Goal: Task Accomplishment & Management: Use online tool/utility

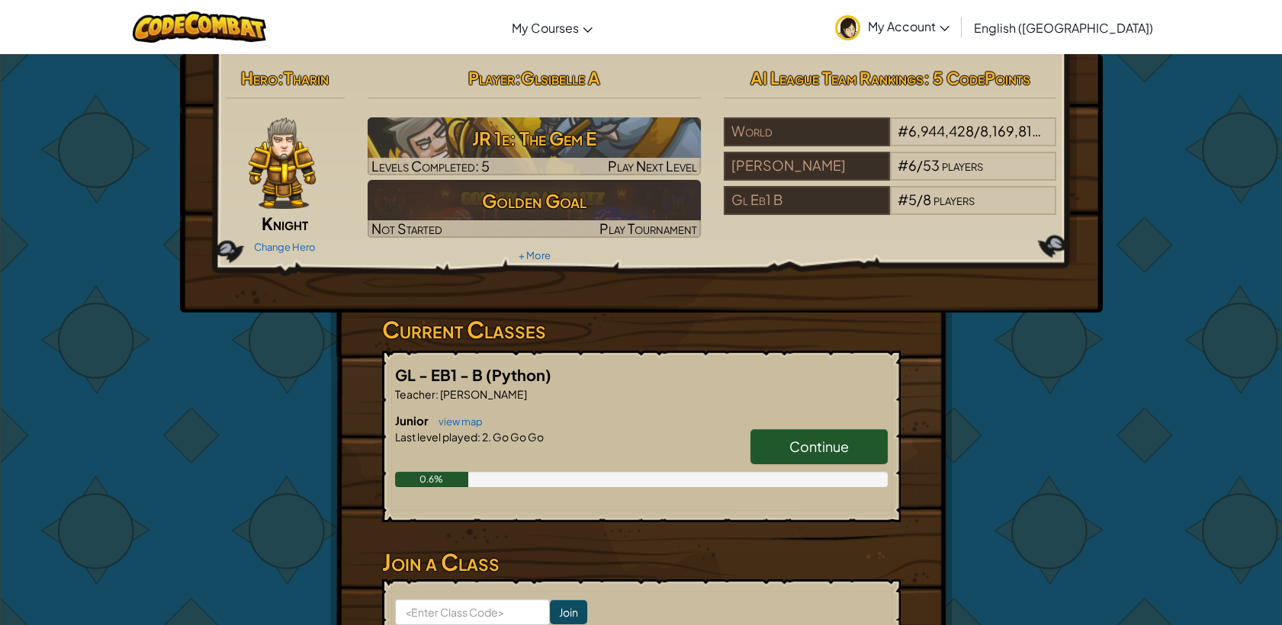
click at [290, 181] on img at bounding box center [282, 163] width 67 height 92
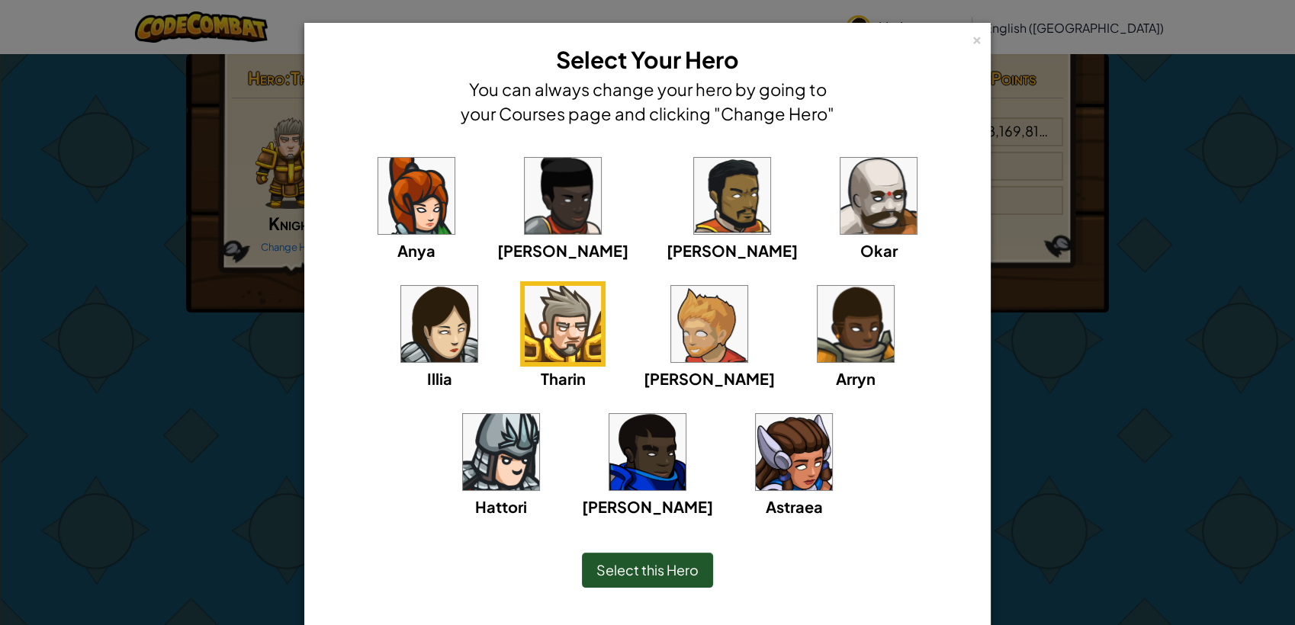
click at [477, 286] on img at bounding box center [439, 324] width 76 height 76
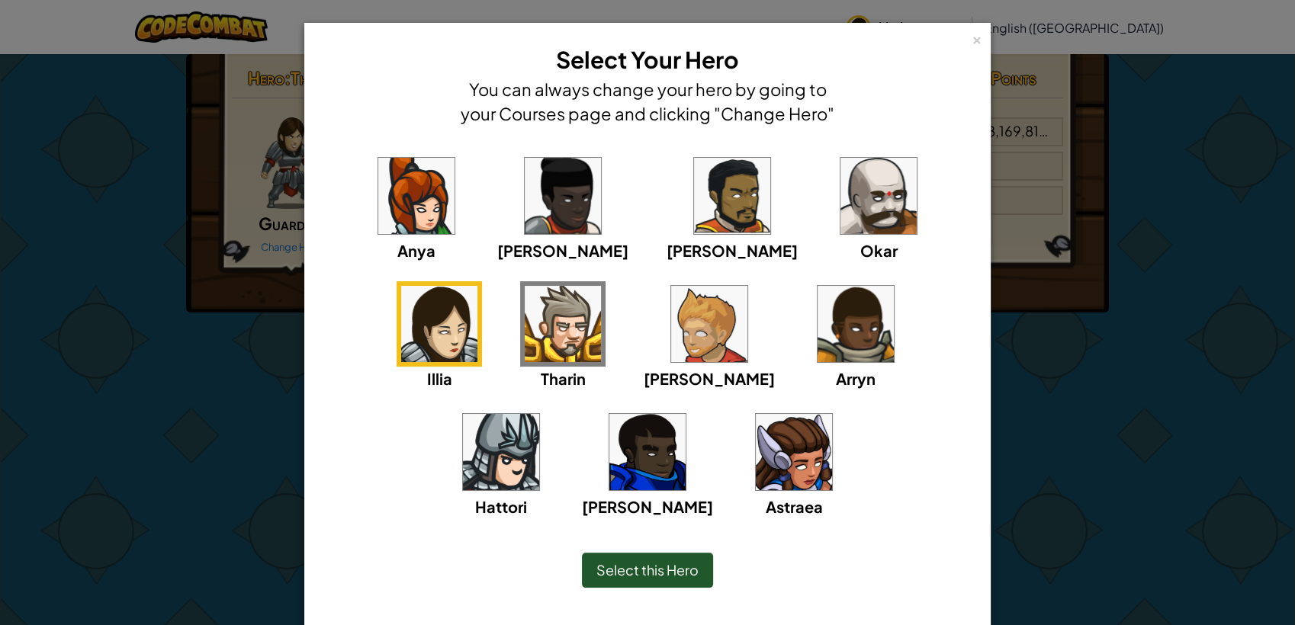
click at [602, 566] on span "Select this Hero" at bounding box center [647, 570] width 102 height 18
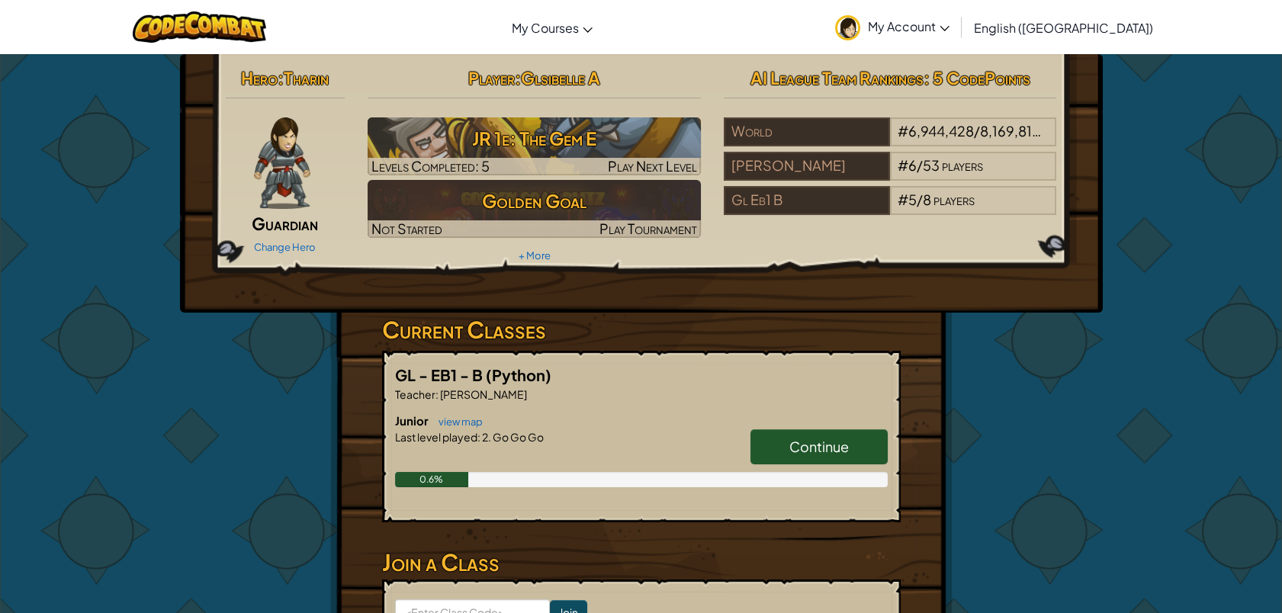
click at [825, 448] on span "Continue" at bounding box center [818, 447] width 59 height 18
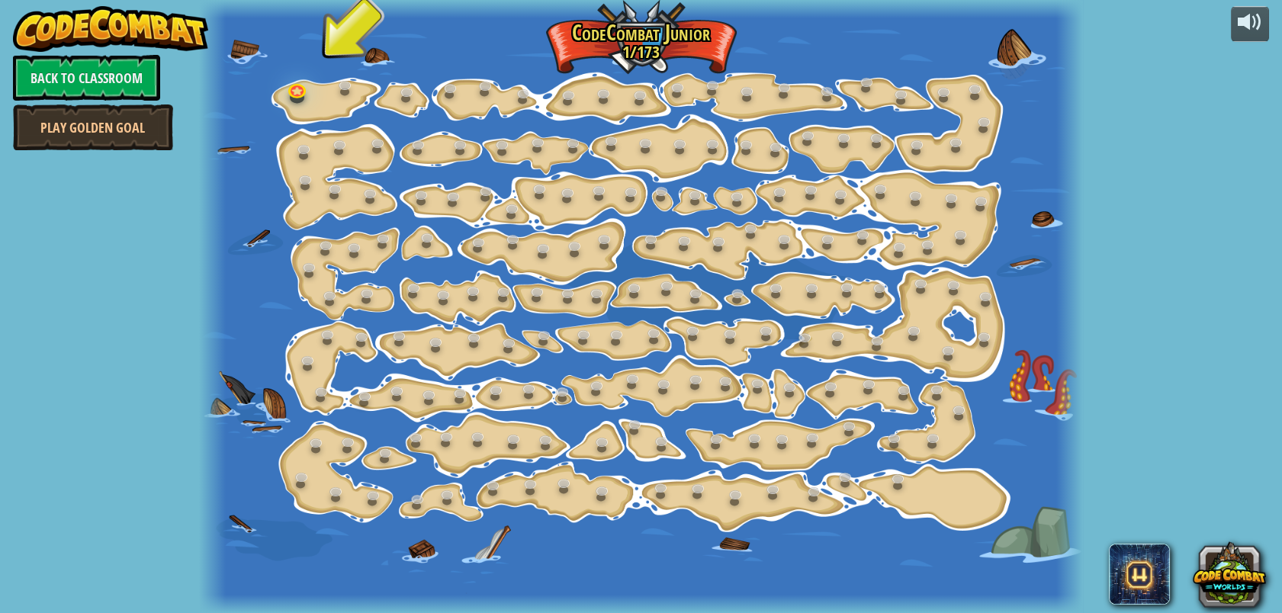
click at [295, 100] on div at bounding box center [297, 97] width 14 height 11
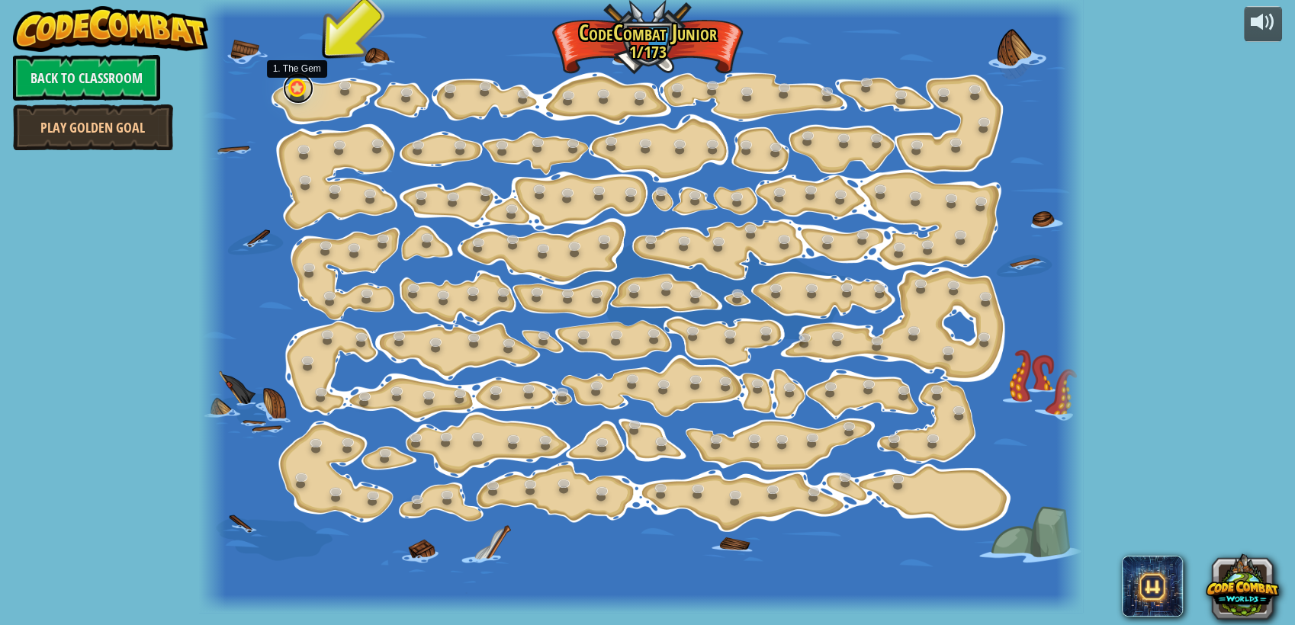
click at [292, 90] on link at bounding box center [298, 88] width 31 height 31
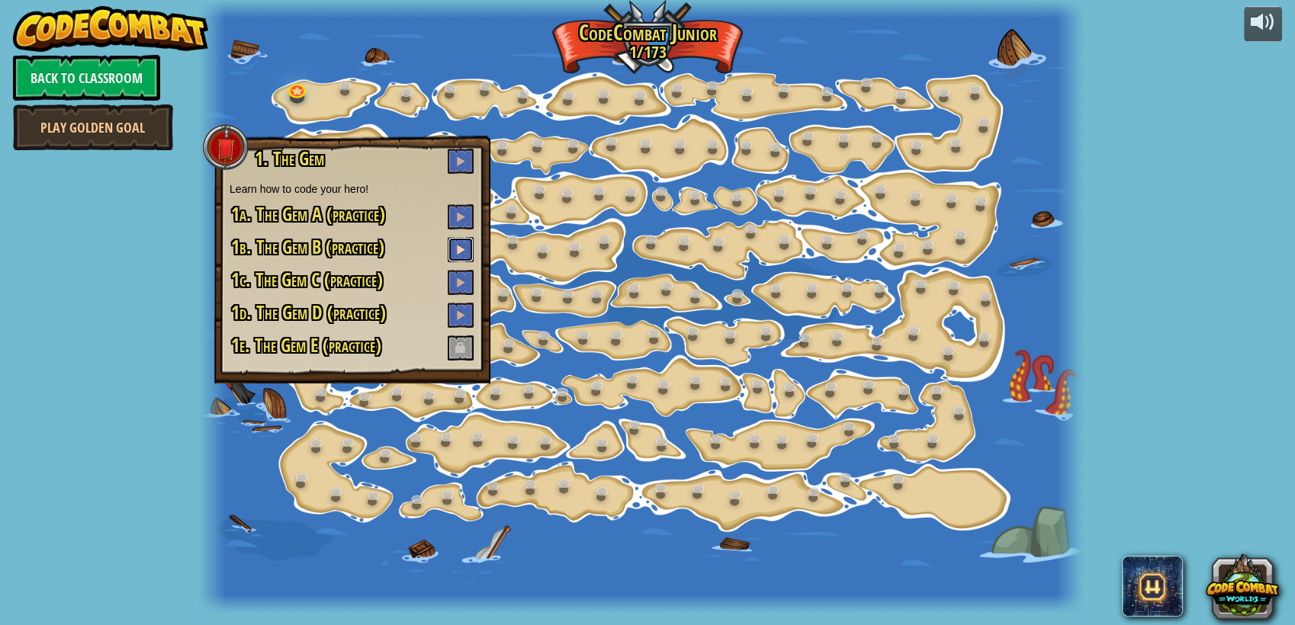
click at [458, 239] on button at bounding box center [461, 249] width 26 height 25
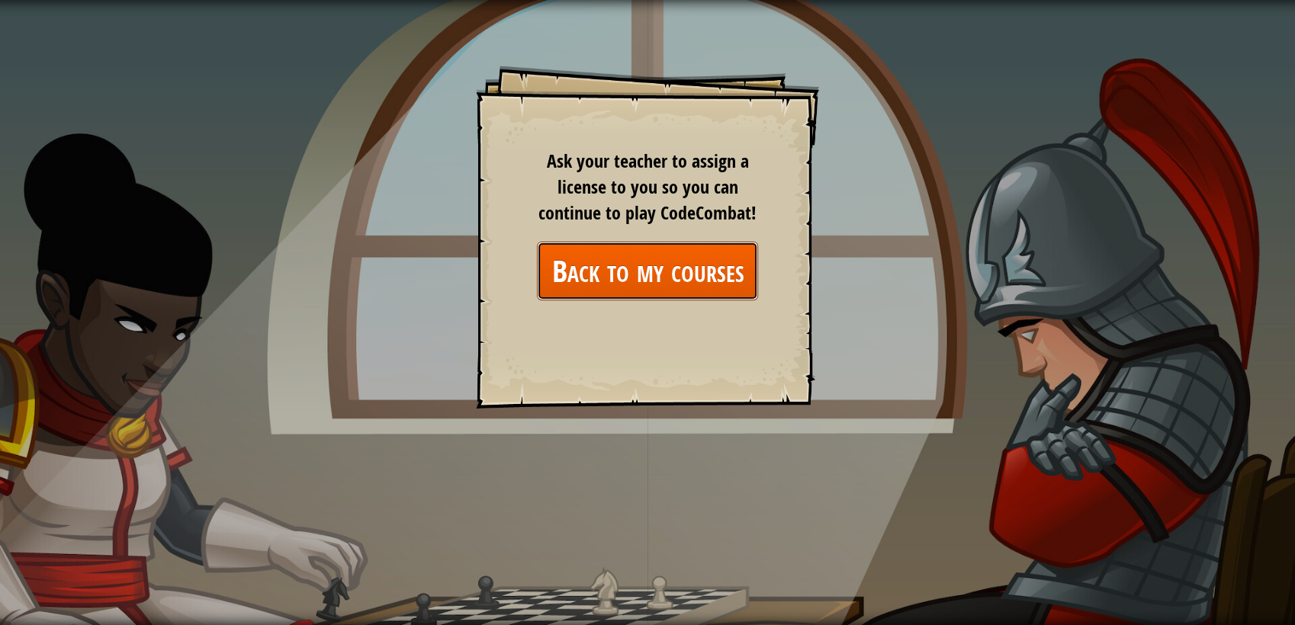
click at [573, 259] on link "Back to my courses" at bounding box center [647, 271] width 221 height 59
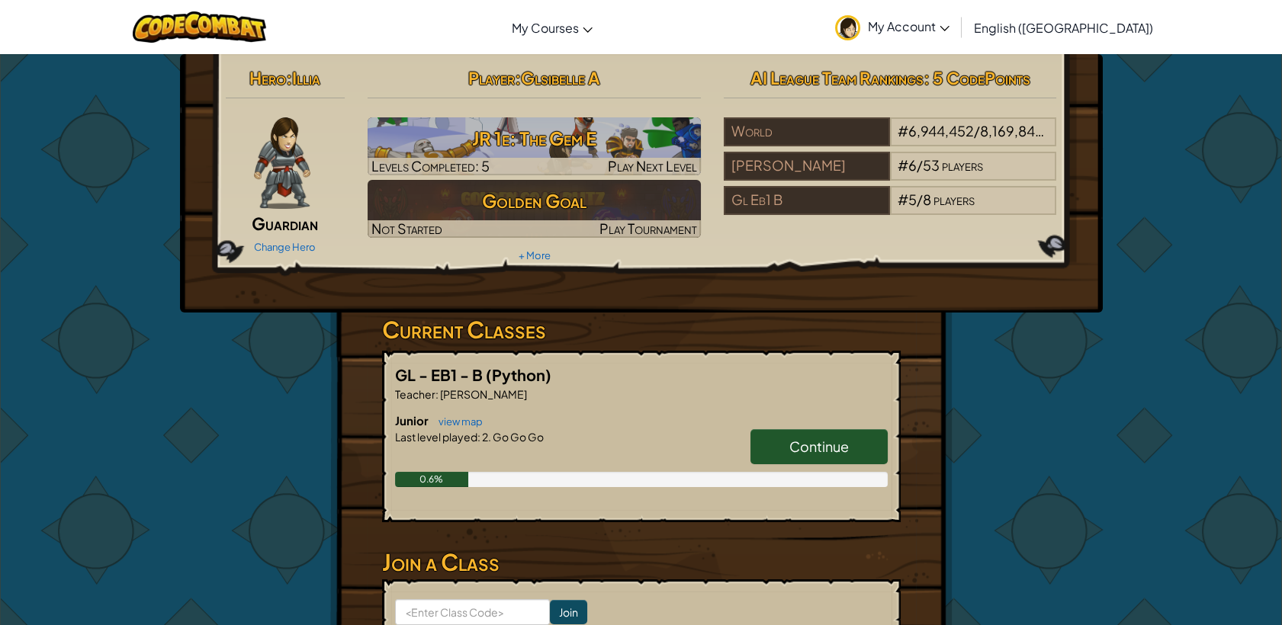
click at [818, 456] on link "Continue" at bounding box center [819, 446] width 137 height 35
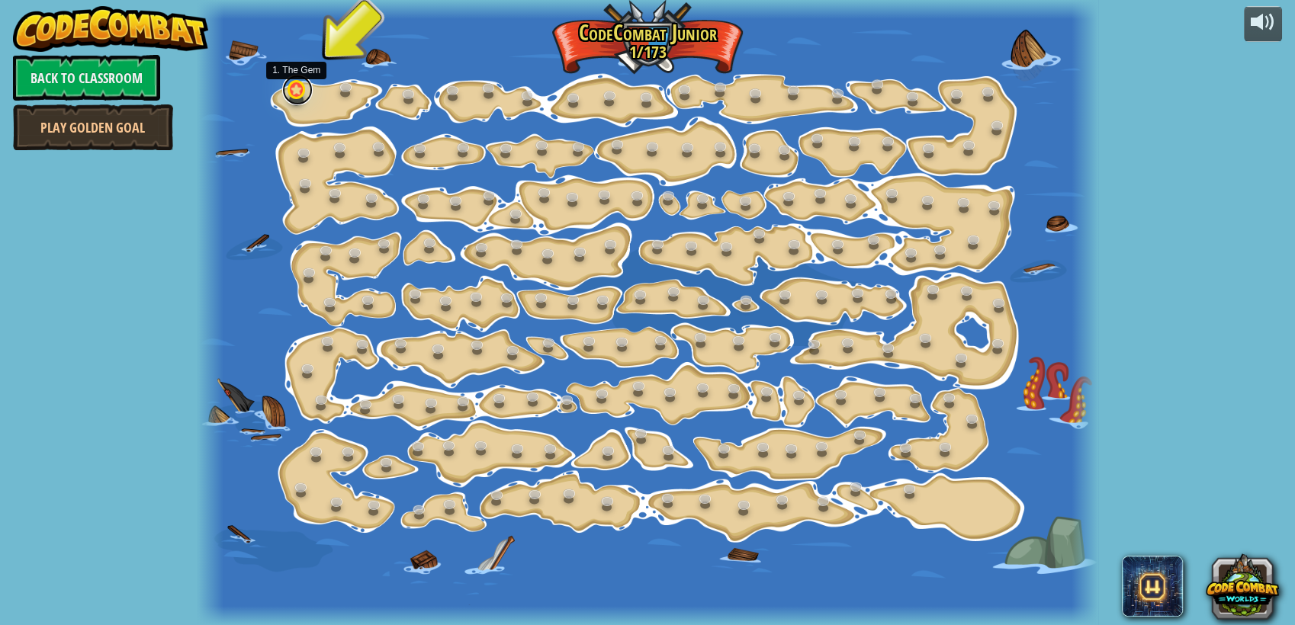
click at [303, 96] on link at bounding box center [297, 90] width 31 height 31
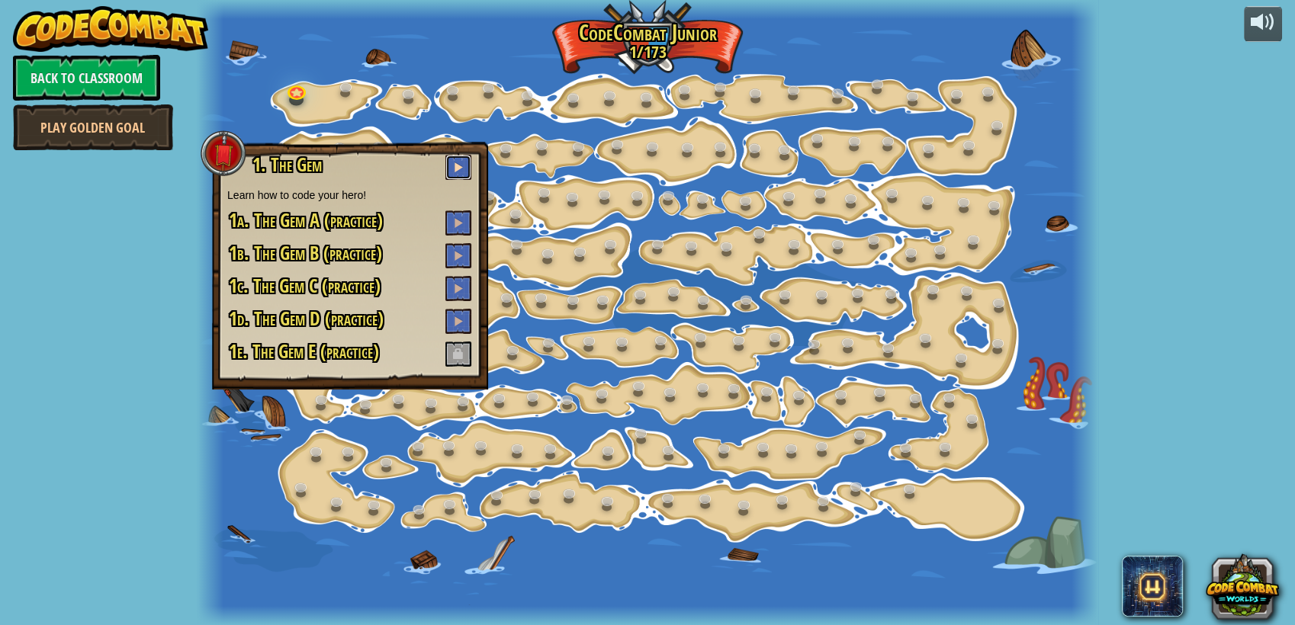
click at [456, 161] on button at bounding box center [458, 167] width 26 height 25
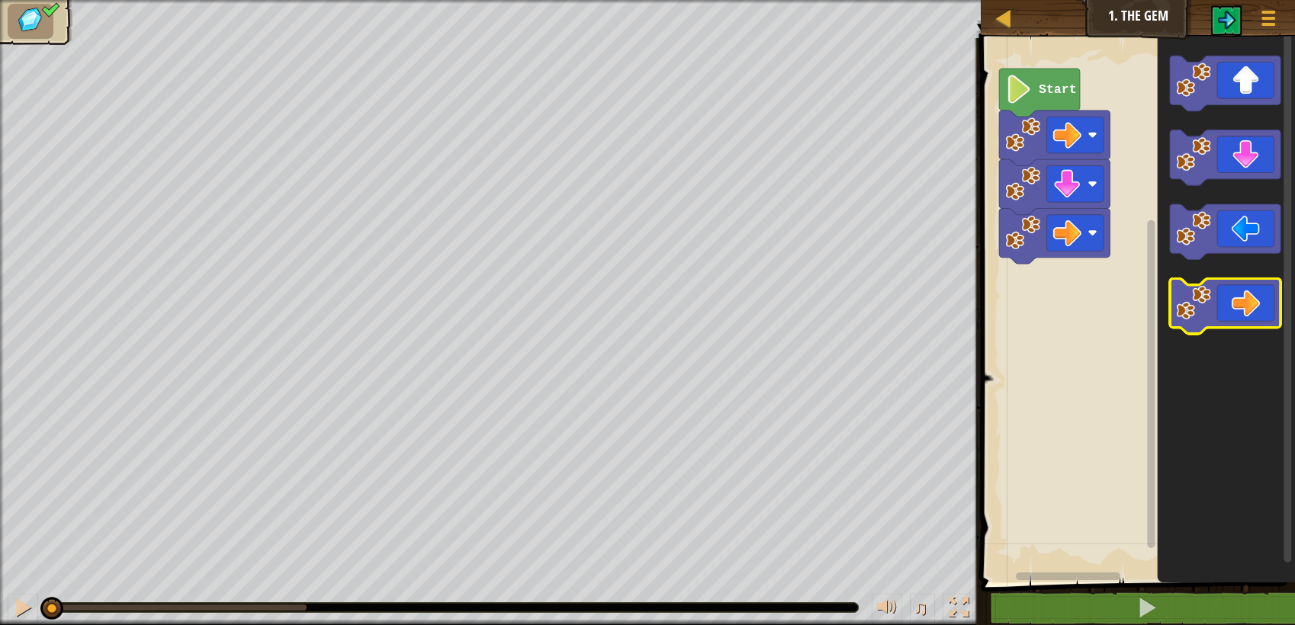
click at [1259, 317] on icon "Blockly Workspace" at bounding box center [1225, 306] width 111 height 56
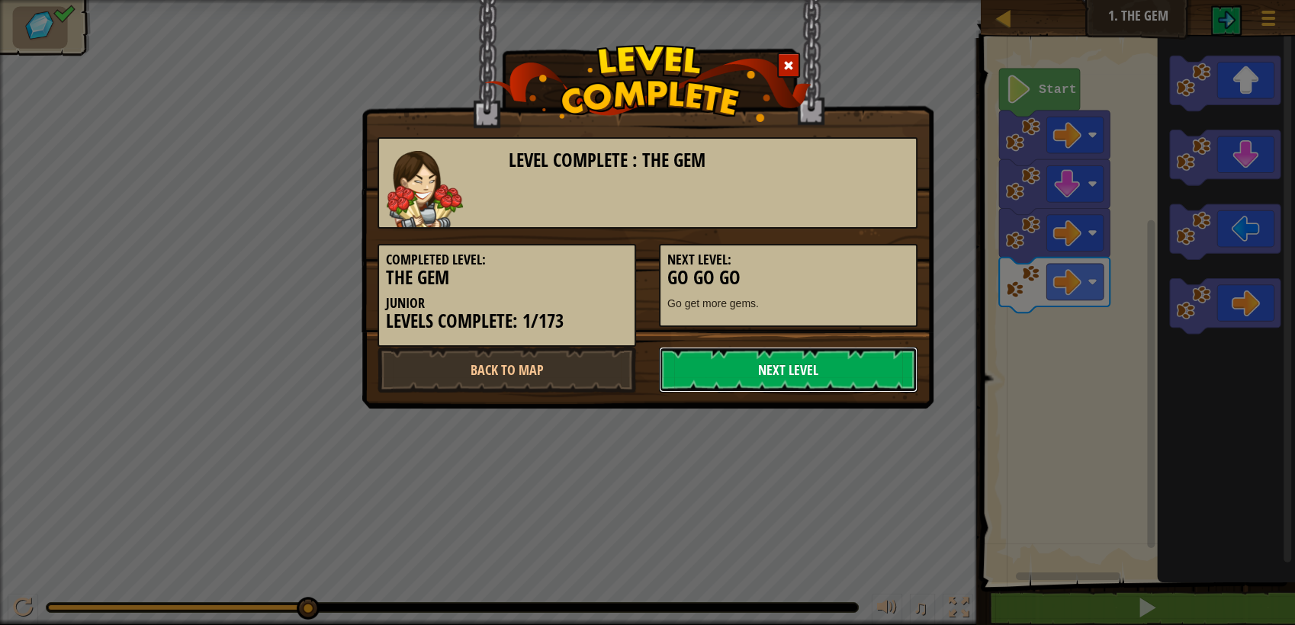
click at [855, 376] on link "Next Level" at bounding box center [788, 370] width 259 height 46
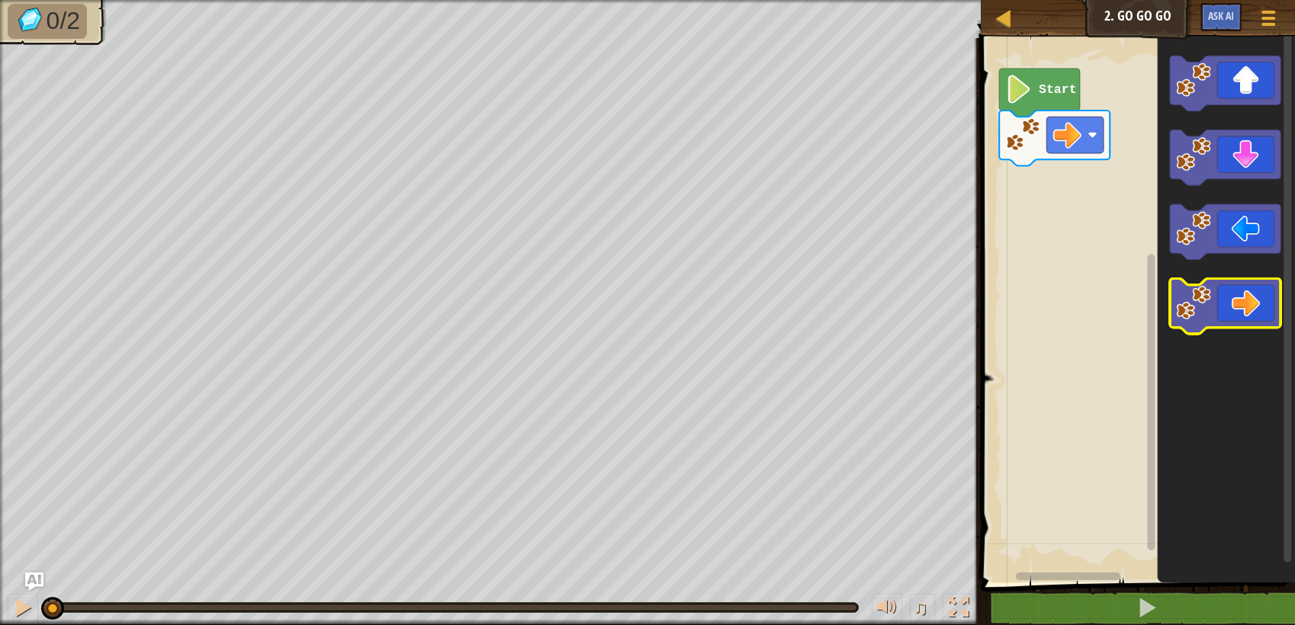
click at [1246, 305] on icon "Blockly Workspace" at bounding box center [1225, 306] width 111 height 56
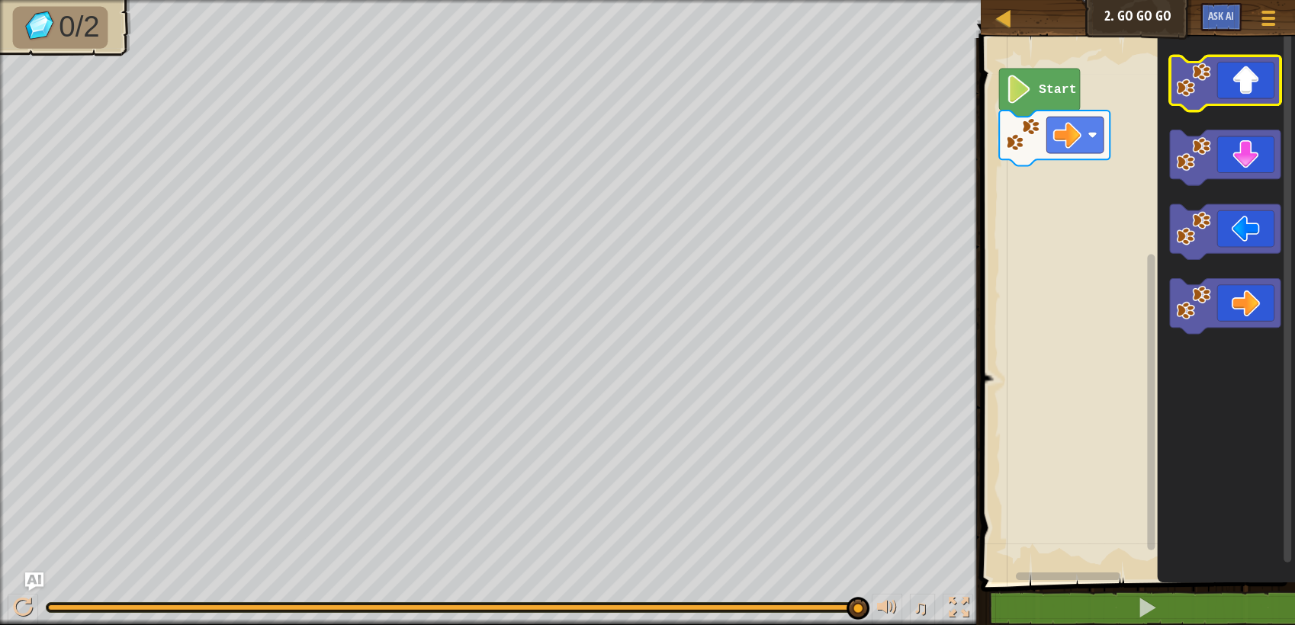
click at [1238, 95] on icon "Blockly Workspace" at bounding box center [1225, 84] width 111 height 56
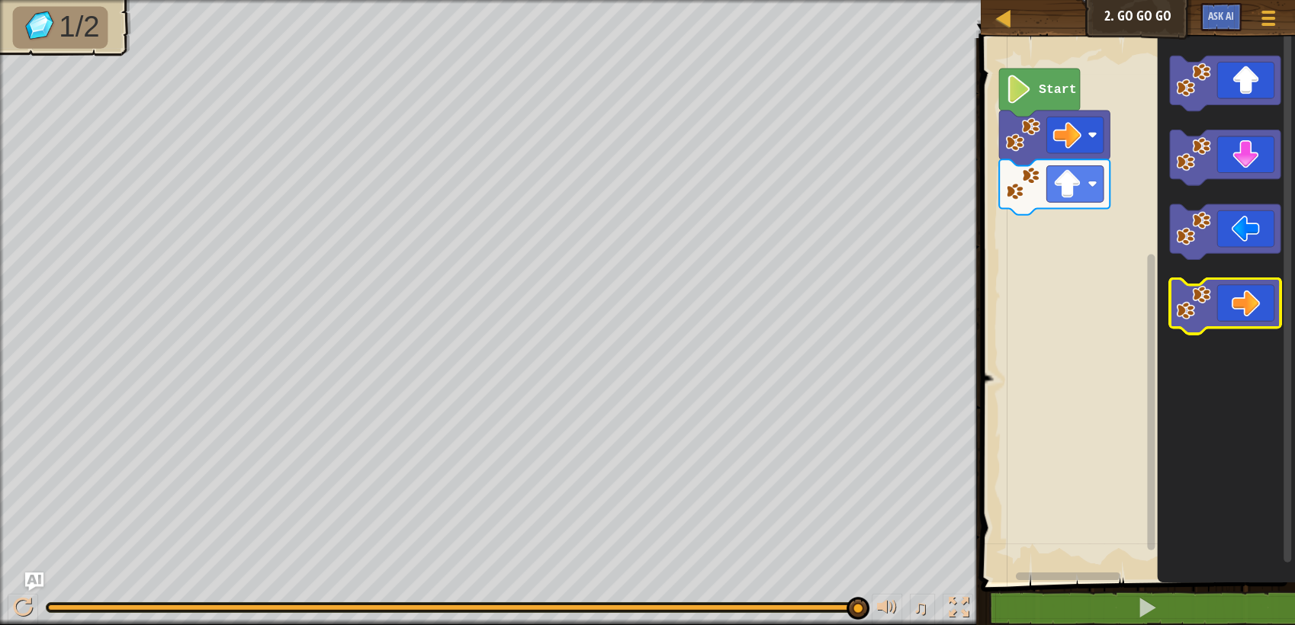
click at [1269, 299] on icon "Blockly Workspace" at bounding box center [1225, 306] width 111 height 56
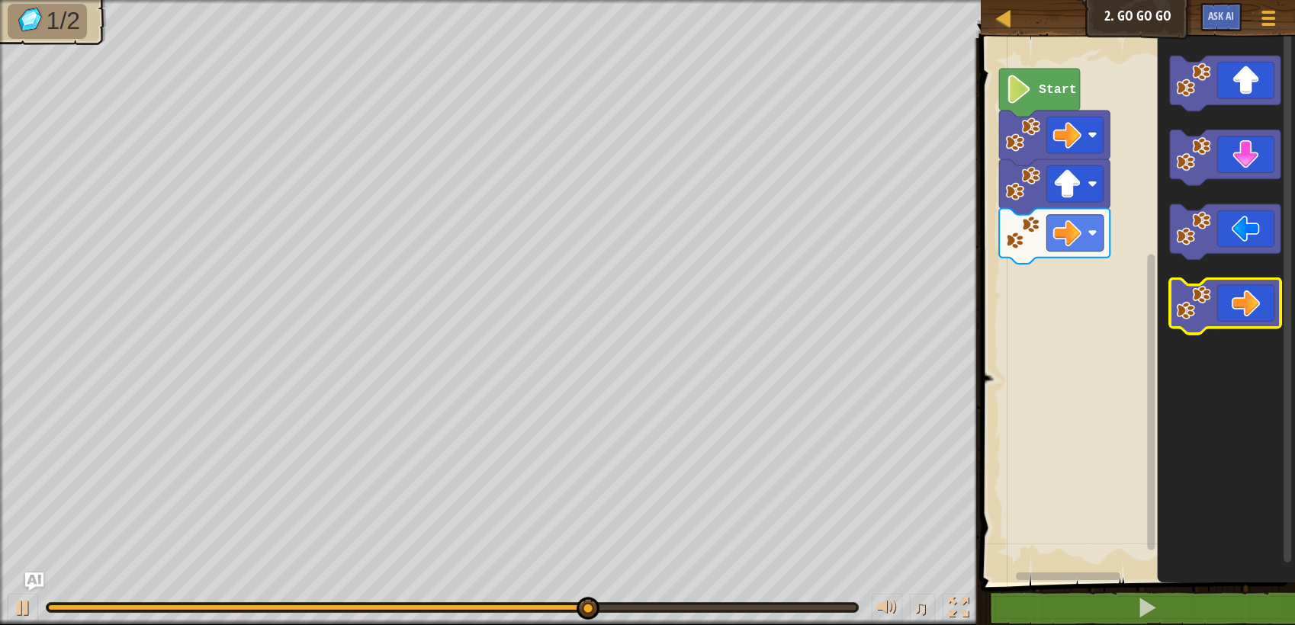
click at [1253, 311] on icon "Blockly Workspace" at bounding box center [1225, 306] width 111 height 56
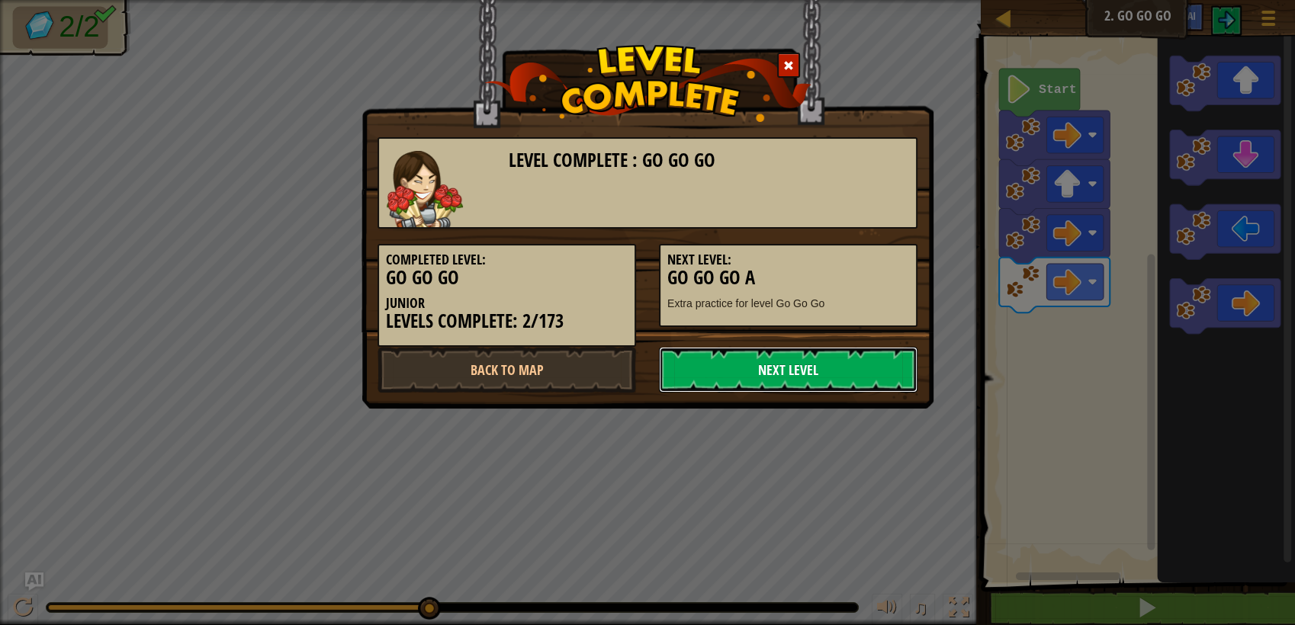
click at [854, 371] on link "Next Level" at bounding box center [788, 370] width 259 height 46
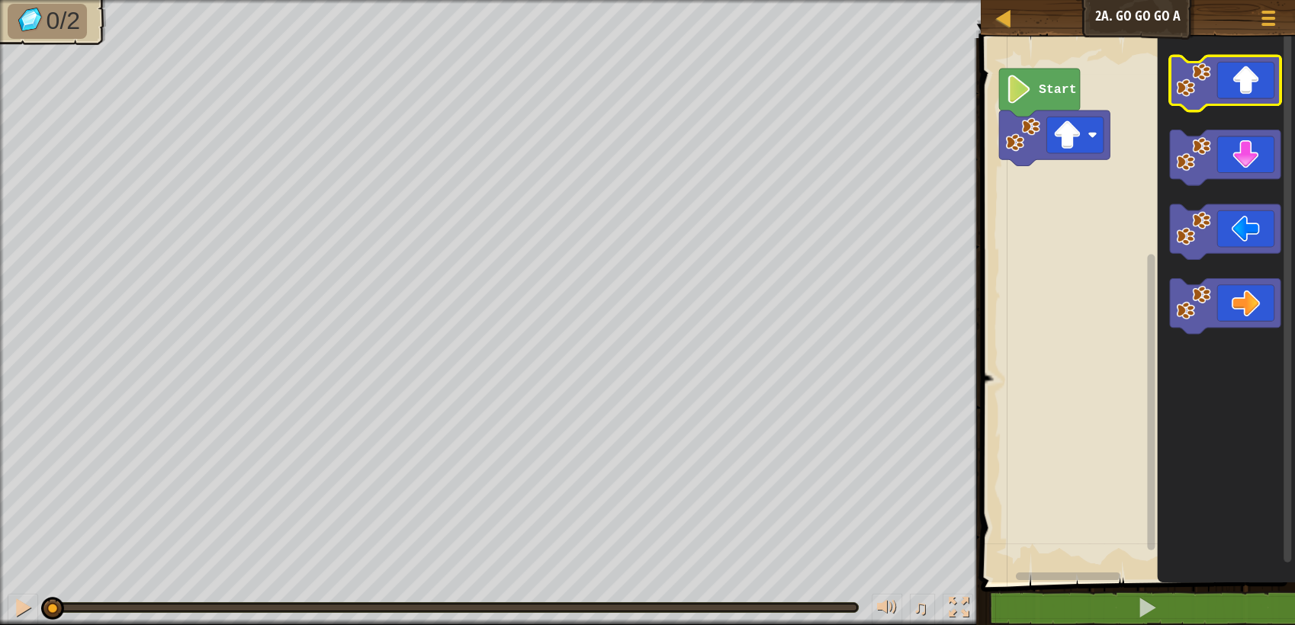
click at [1248, 71] on icon "Blockly Workspace" at bounding box center [1225, 84] width 111 height 56
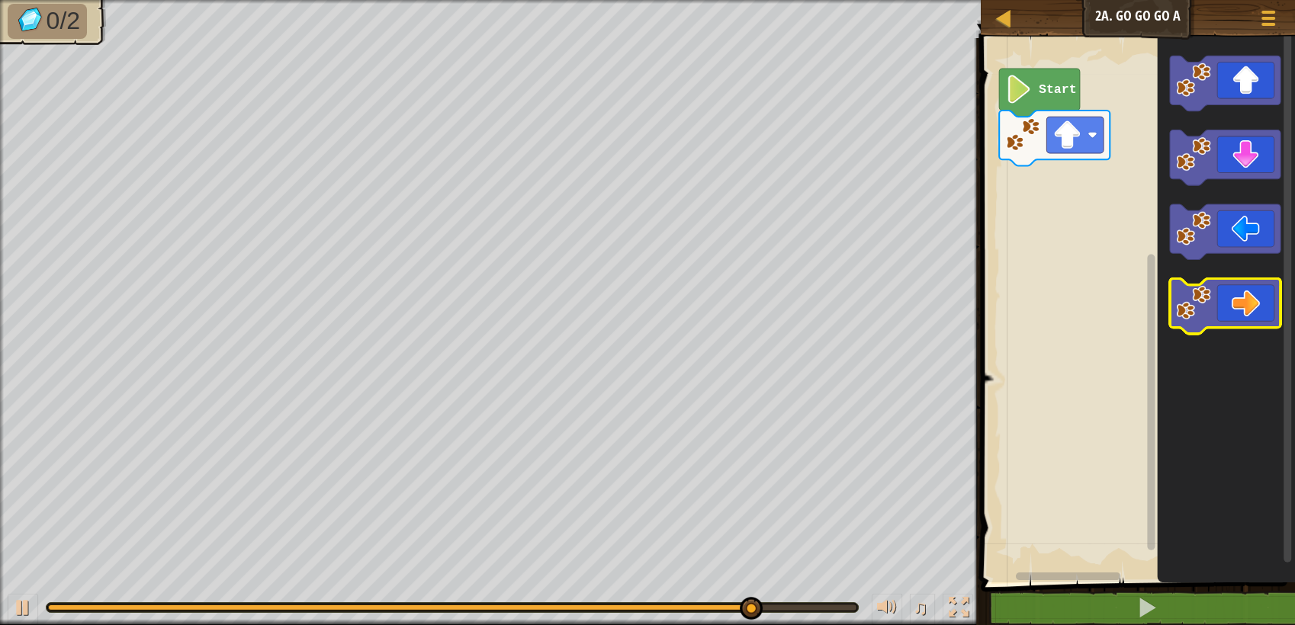
click at [1253, 304] on icon "Blockly Workspace" at bounding box center [1225, 306] width 111 height 56
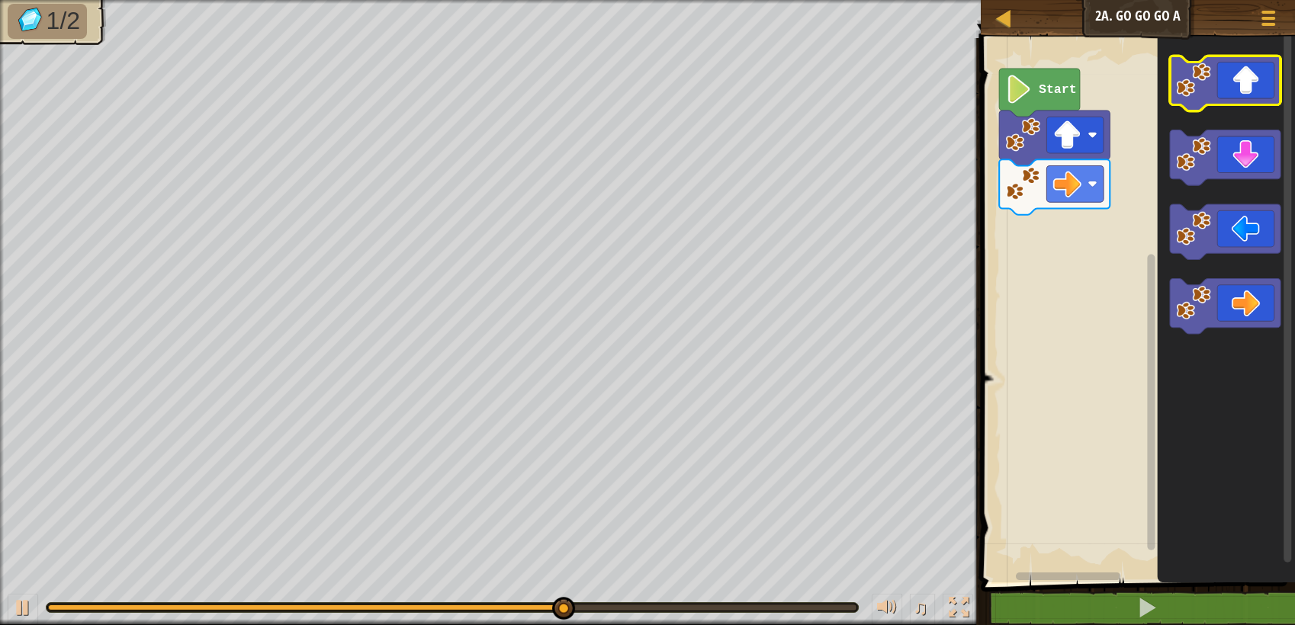
click at [1249, 88] on icon "Blockly Workspace" at bounding box center [1225, 84] width 111 height 56
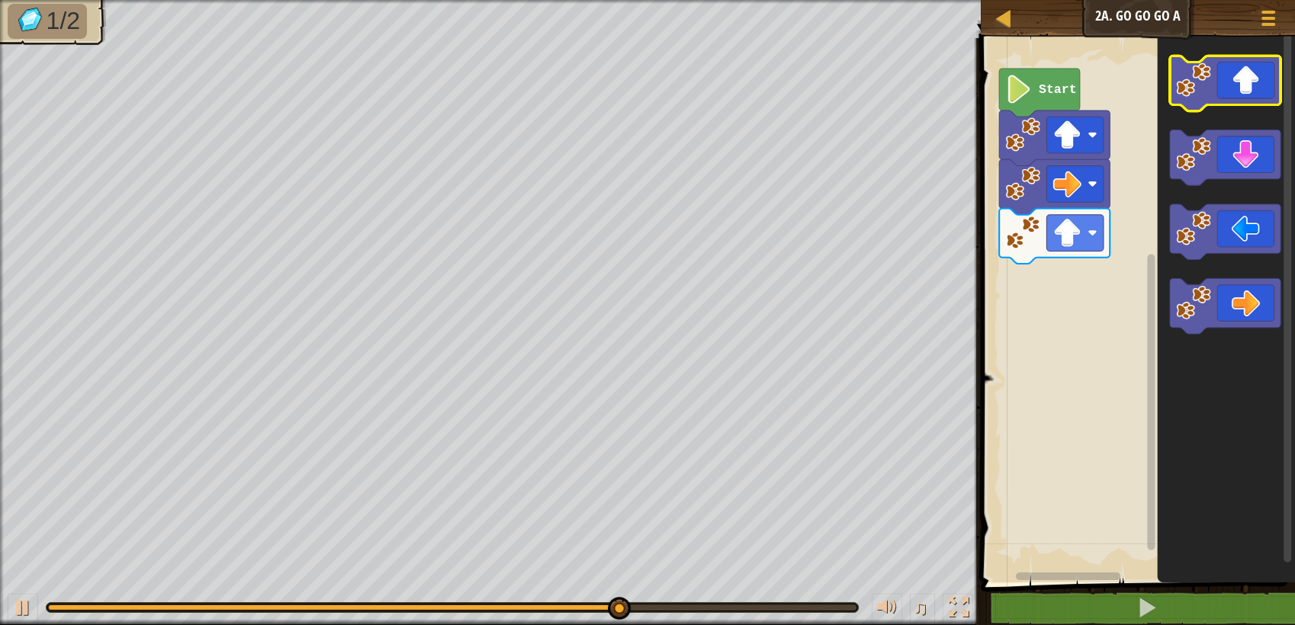
click at [1259, 66] on icon "Blockly Workspace" at bounding box center [1225, 84] width 111 height 56
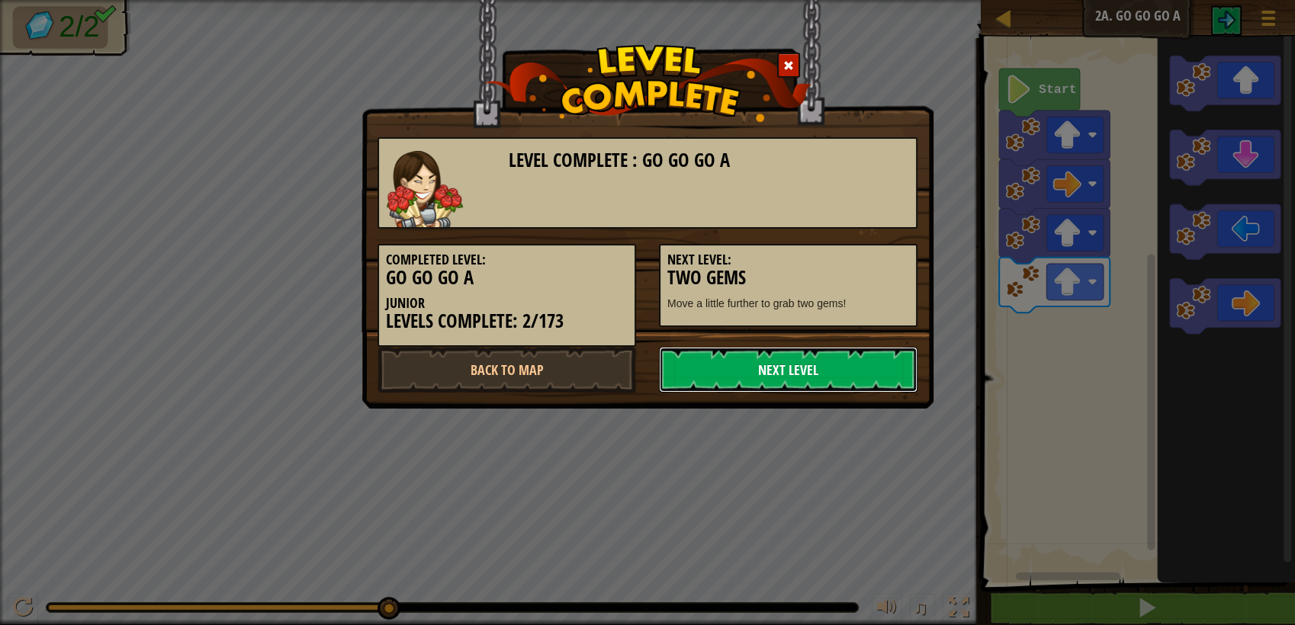
click at [872, 378] on link "Next Level" at bounding box center [788, 370] width 259 height 46
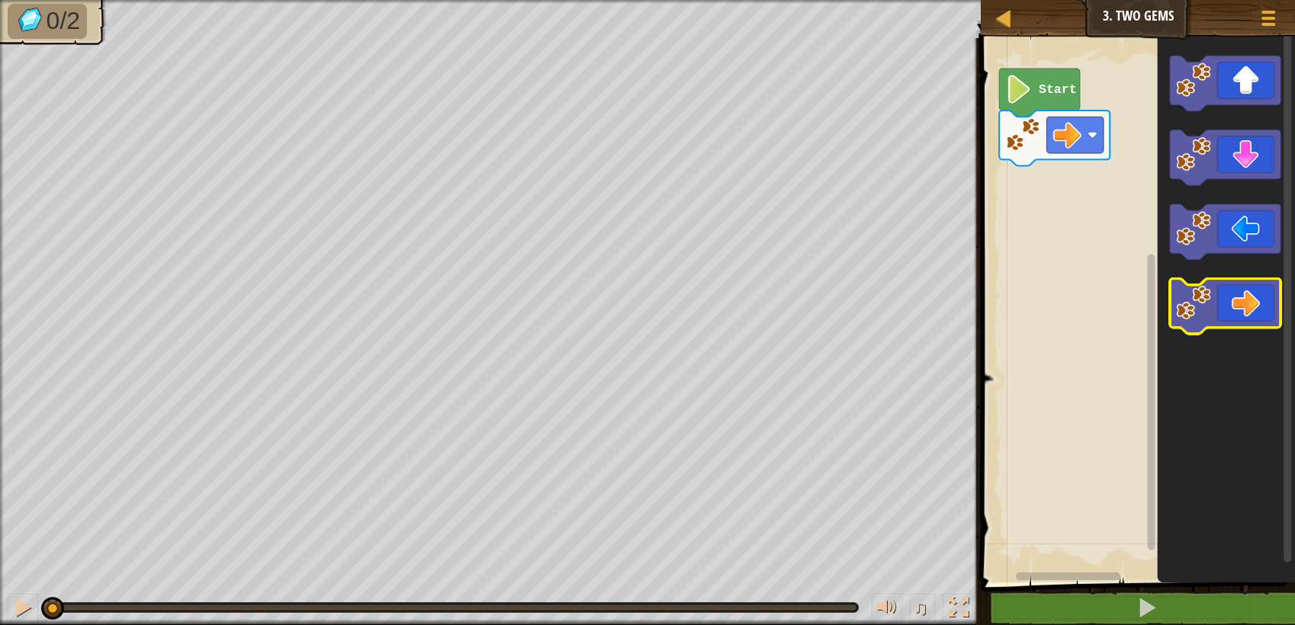
click at [1240, 330] on rect "Blockly Workspace" at bounding box center [1225, 306] width 111 height 56
click at [1253, 301] on icon "Blockly Workspace" at bounding box center [1225, 306] width 111 height 56
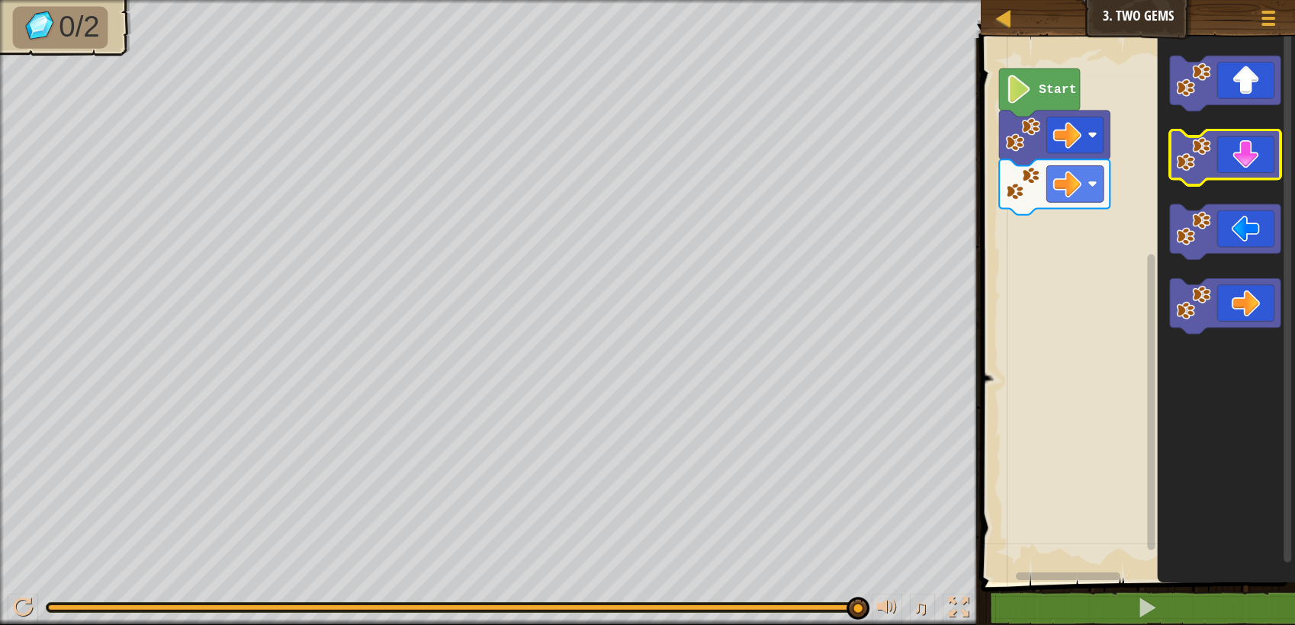
click at [1264, 158] on icon "Blockly Workspace" at bounding box center [1225, 158] width 111 height 56
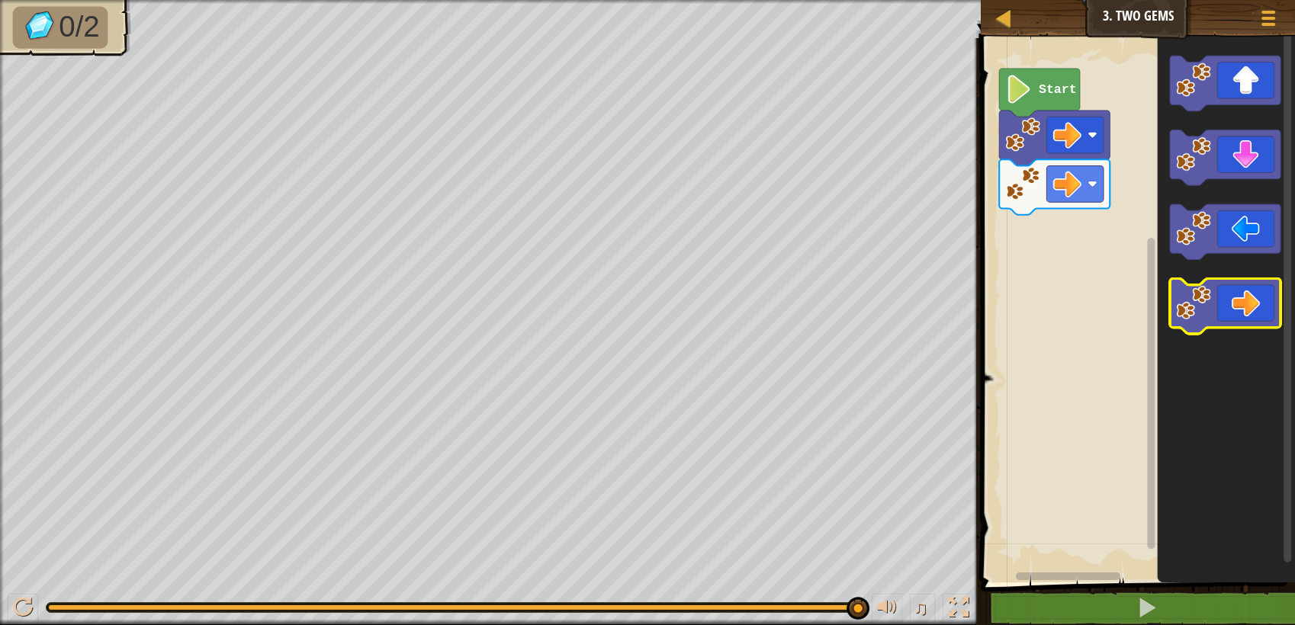
click at [1265, 287] on icon "Blockly Workspace" at bounding box center [1225, 306] width 111 height 56
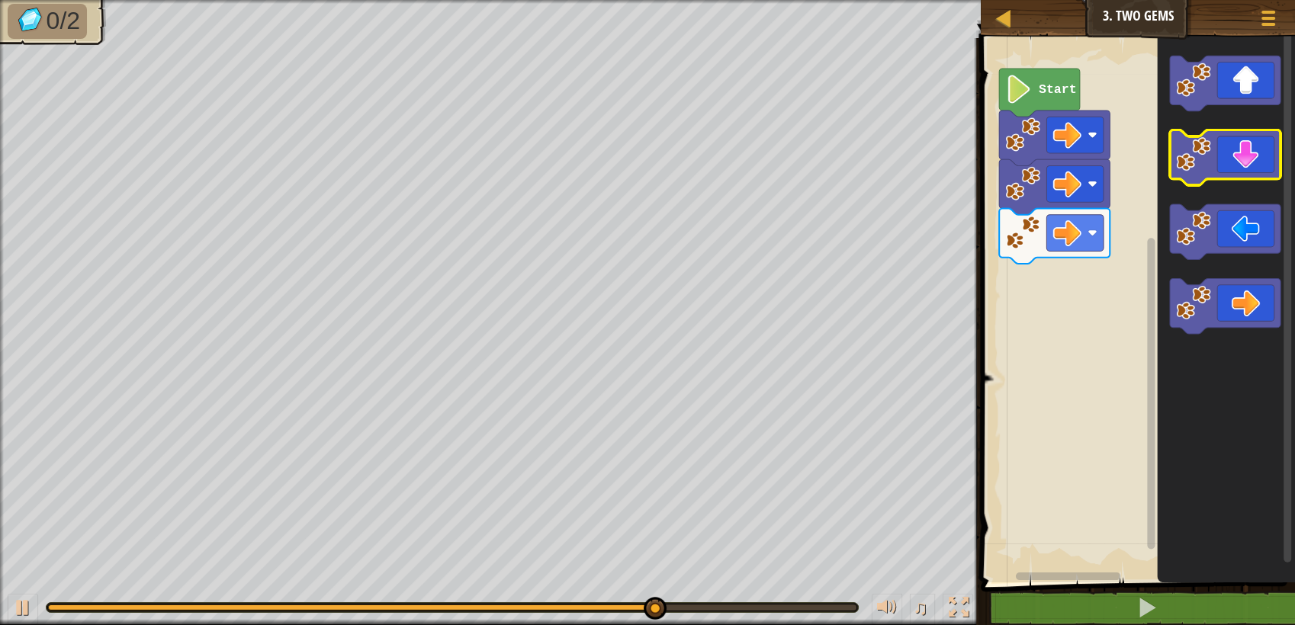
click at [1238, 182] on rect "Blockly Workspace" at bounding box center [1225, 158] width 111 height 56
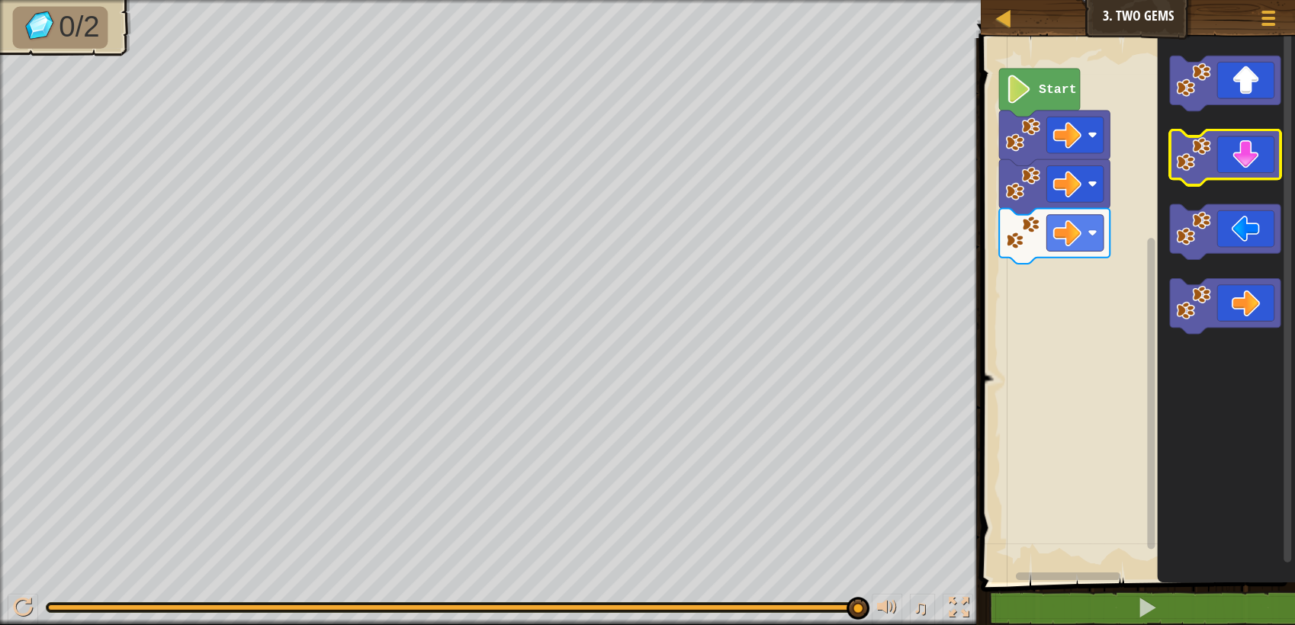
click at [1241, 168] on icon "Blockly Workspace" at bounding box center [1225, 158] width 111 height 56
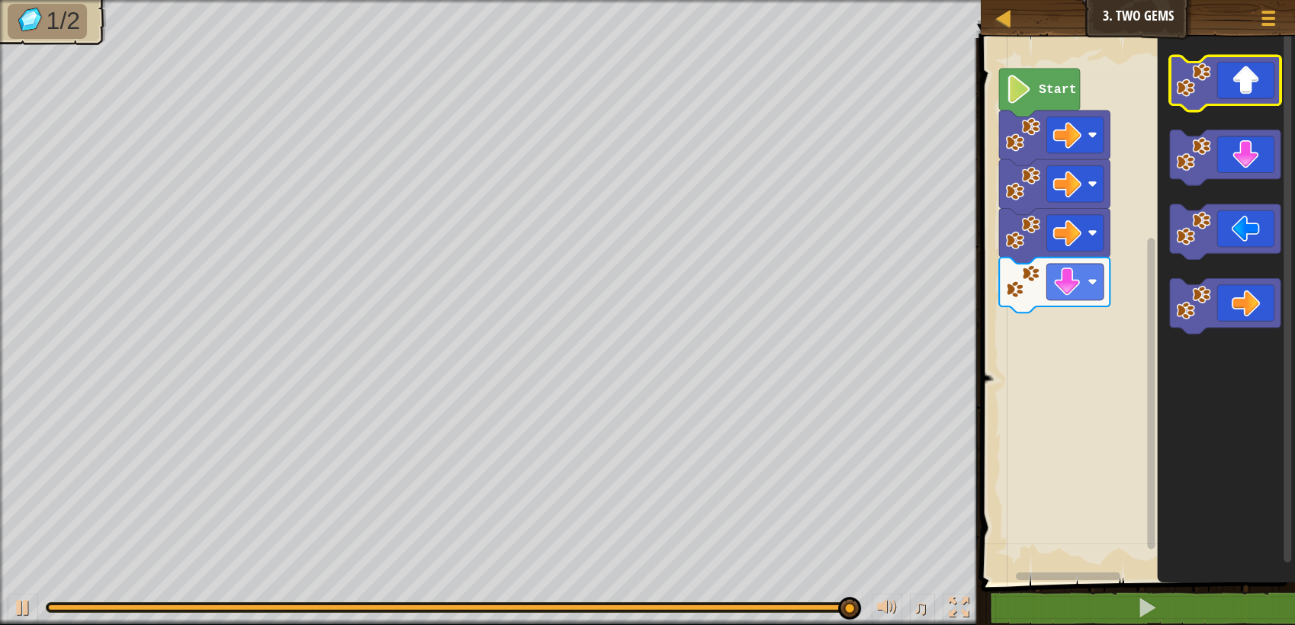
click at [1265, 80] on icon "Blockly Workspace" at bounding box center [1225, 84] width 111 height 56
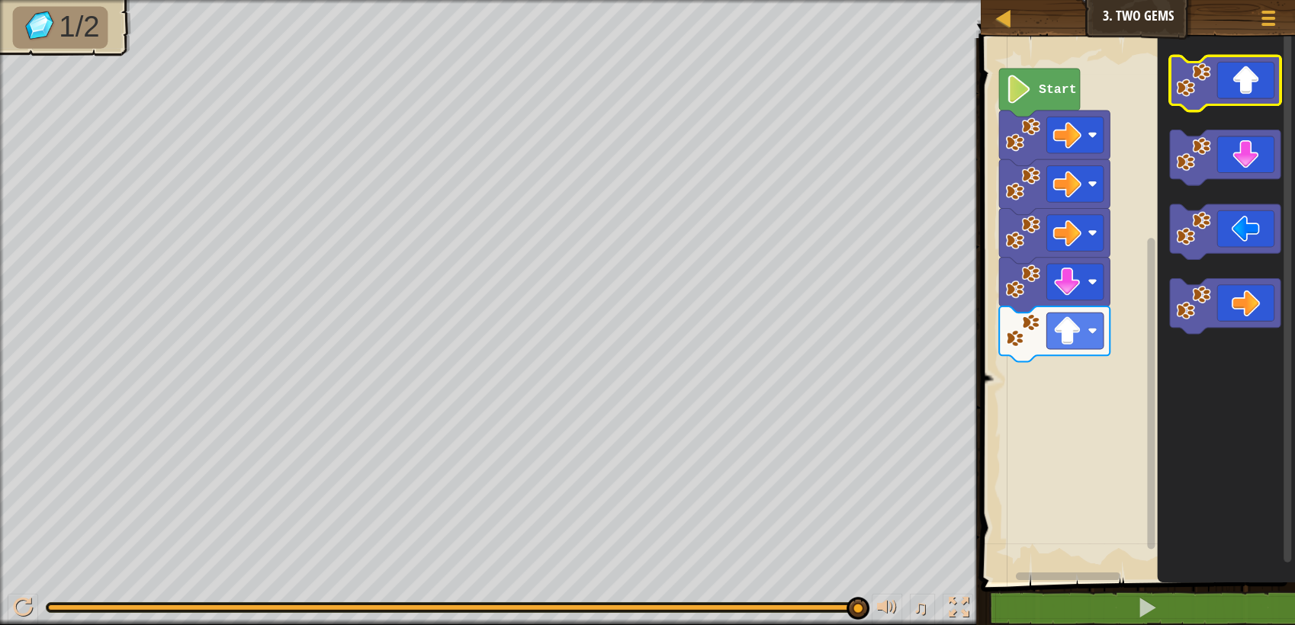
click at [1263, 69] on icon "Blockly Workspace" at bounding box center [1225, 84] width 111 height 56
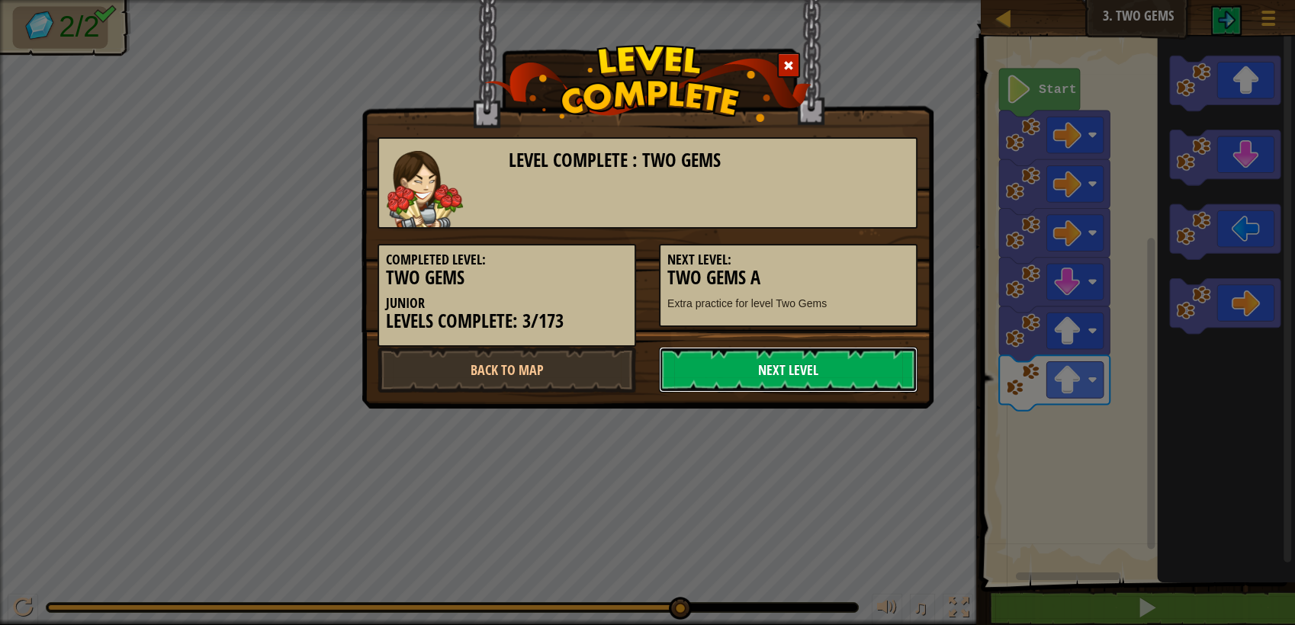
click at [847, 362] on link "Next Level" at bounding box center [788, 370] width 259 height 46
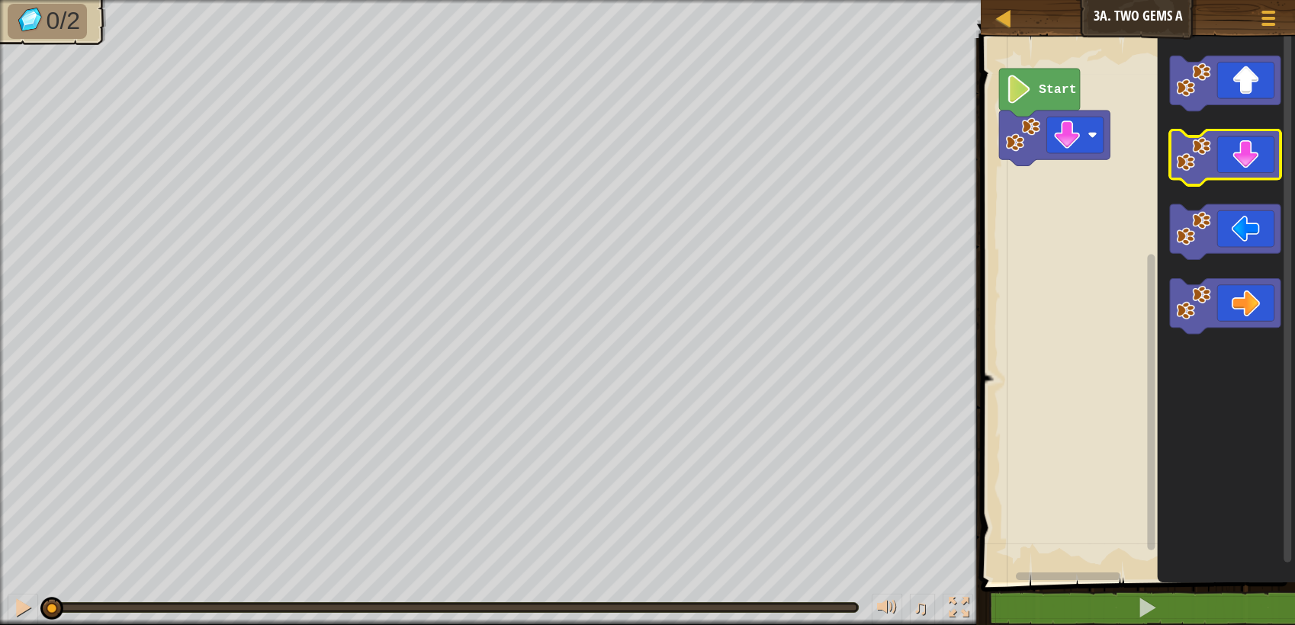
click at [1254, 157] on icon "Blockly Workspace" at bounding box center [1225, 158] width 111 height 56
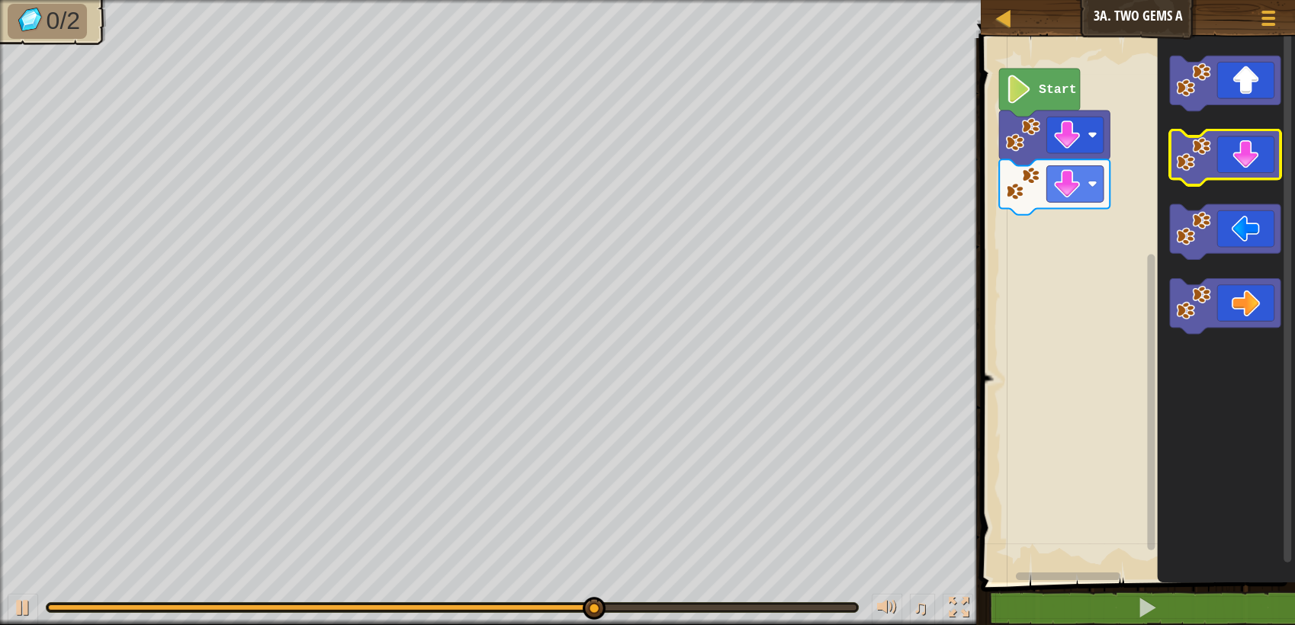
click at [1271, 156] on icon "Blockly Workspace" at bounding box center [1225, 158] width 111 height 56
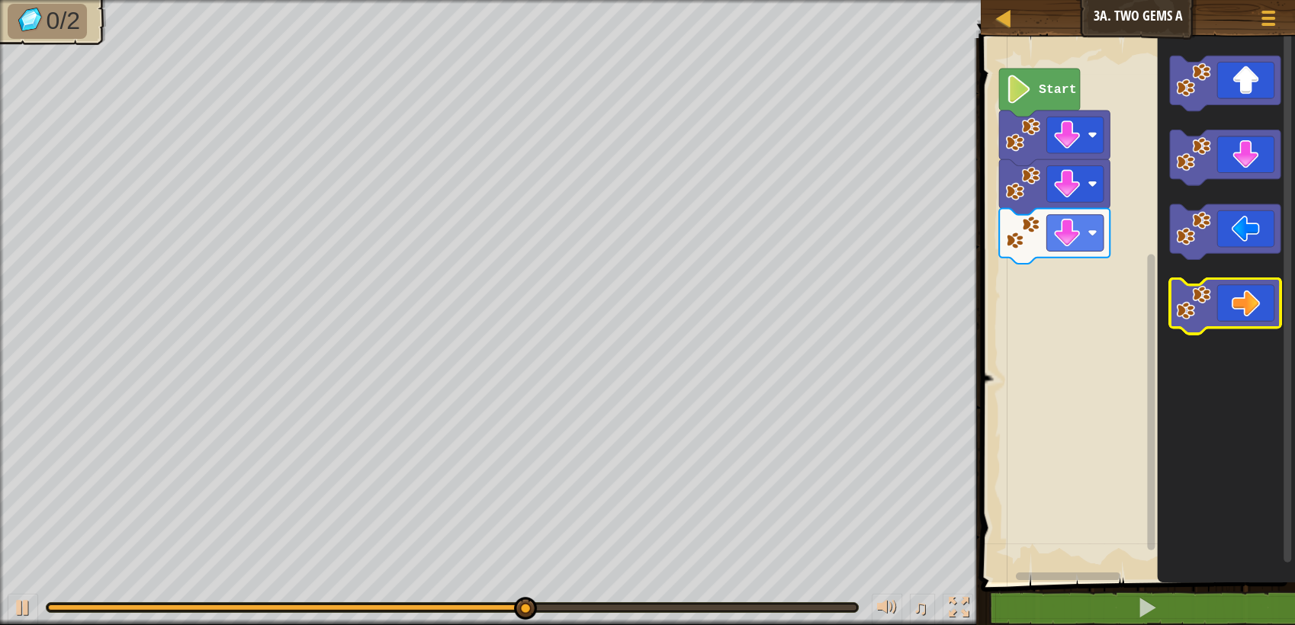
click at [1259, 308] on icon "Blockly Workspace" at bounding box center [1225, 306] width 111 height 56
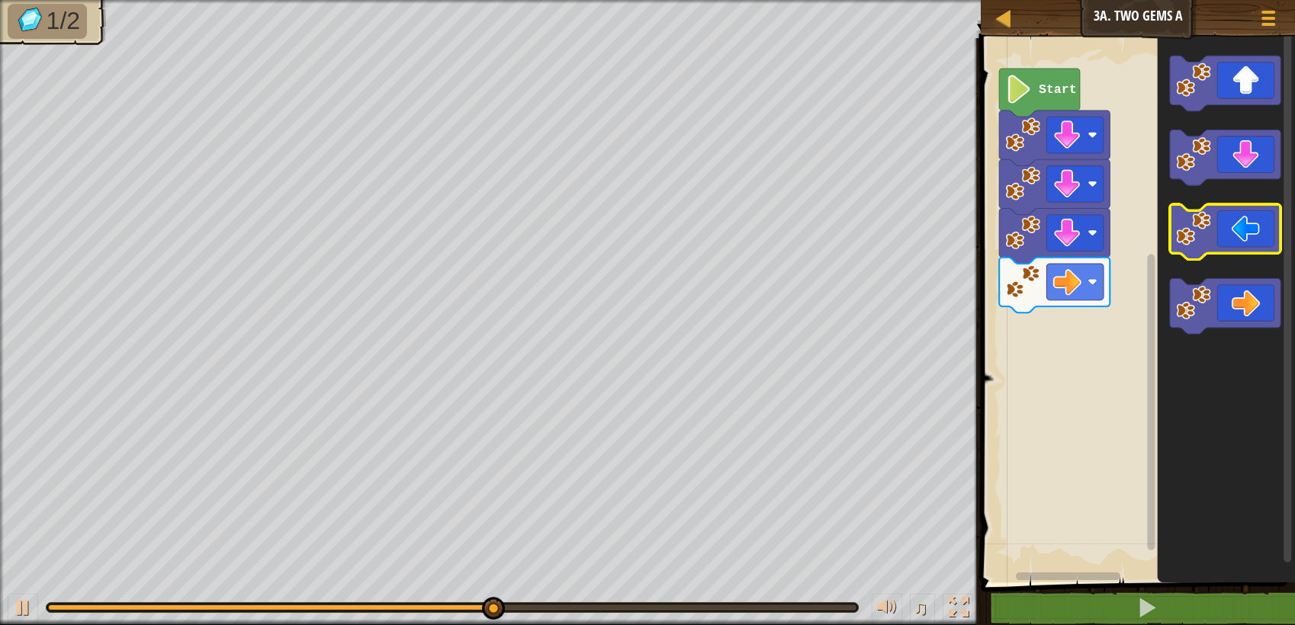
click at [1220, 240] on icon "Blockly Workspace" at bounding box center [1225, 232] width 111 height 56
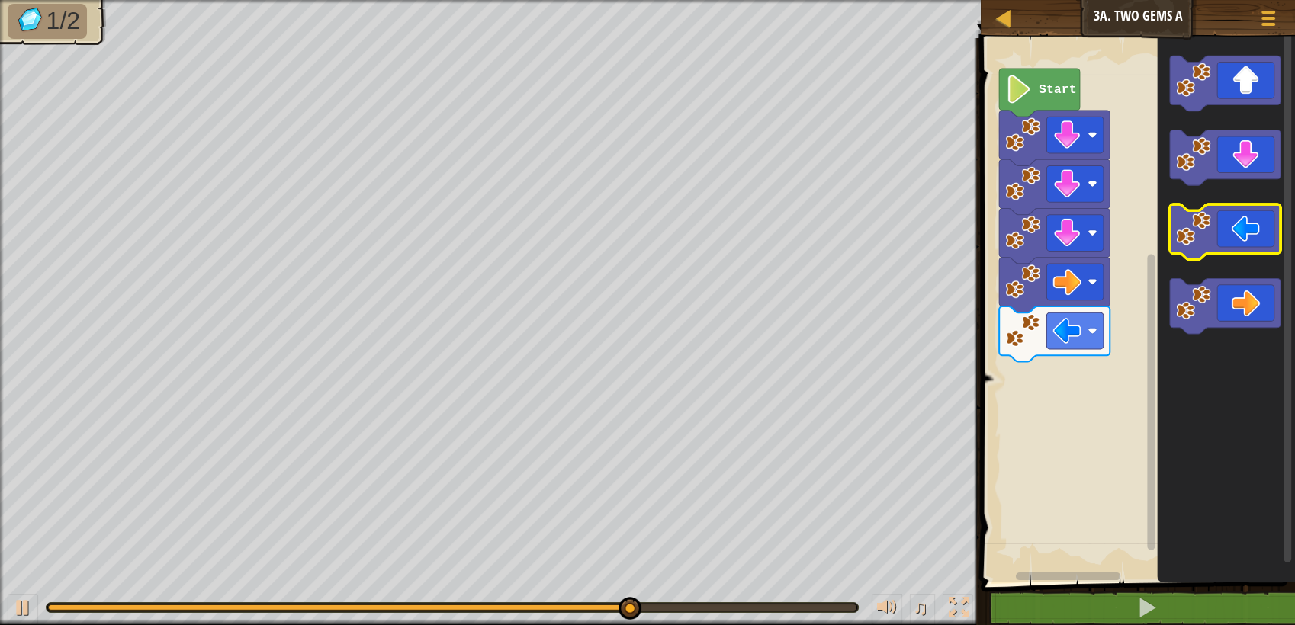
click at [1254, 229] on icon "Blockly Workspace" at bounding box center [1225, 232] width 111 height 56
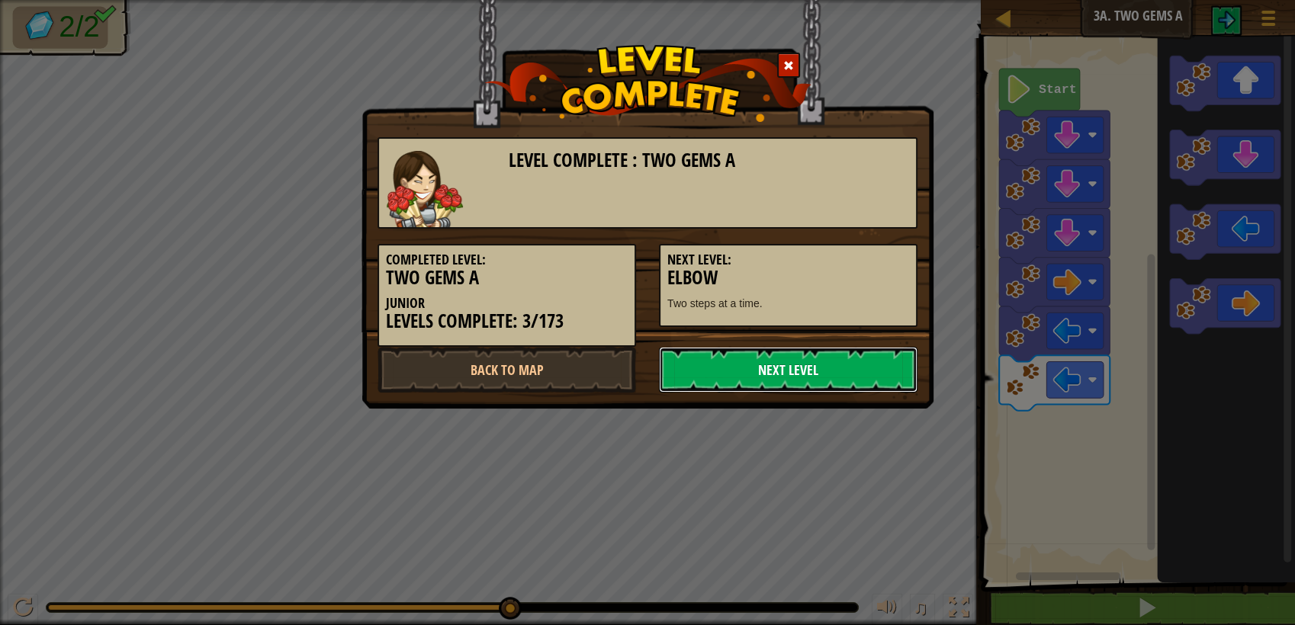
click at [895, 375] on link "Next Level" at bounding box center [788, 370] width 259 height 46
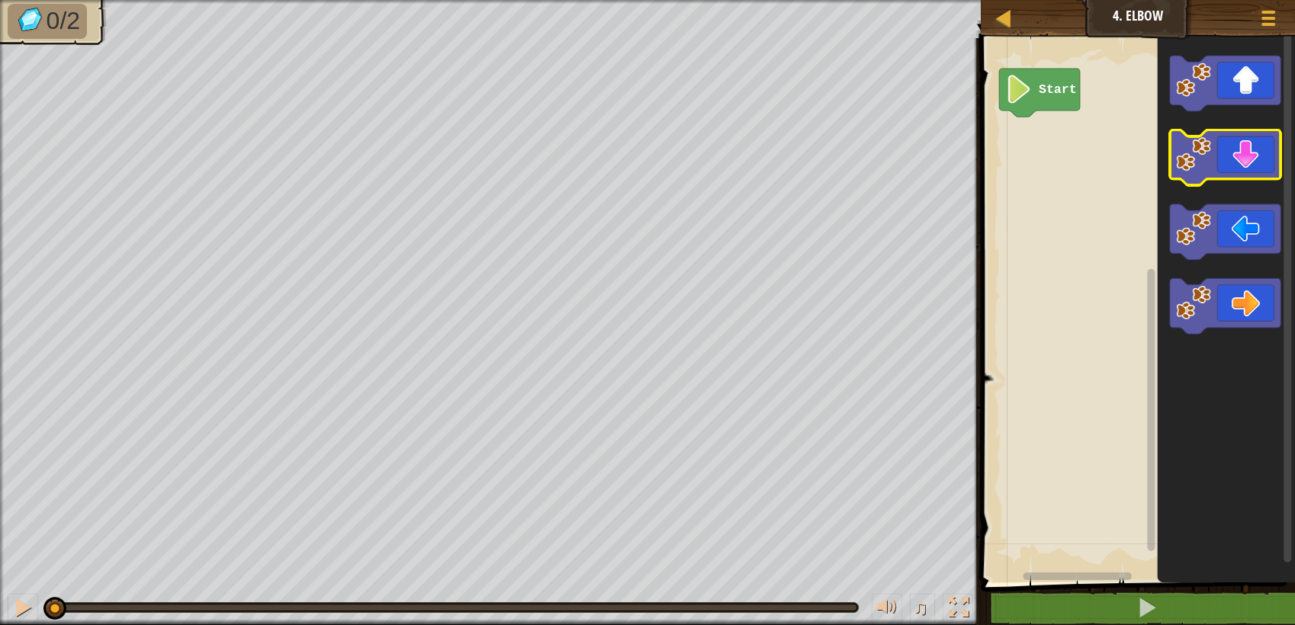
click at [1235, 143] on icon "Blockly Workspace" at bounding box center [1225, 158] width 111 height 56
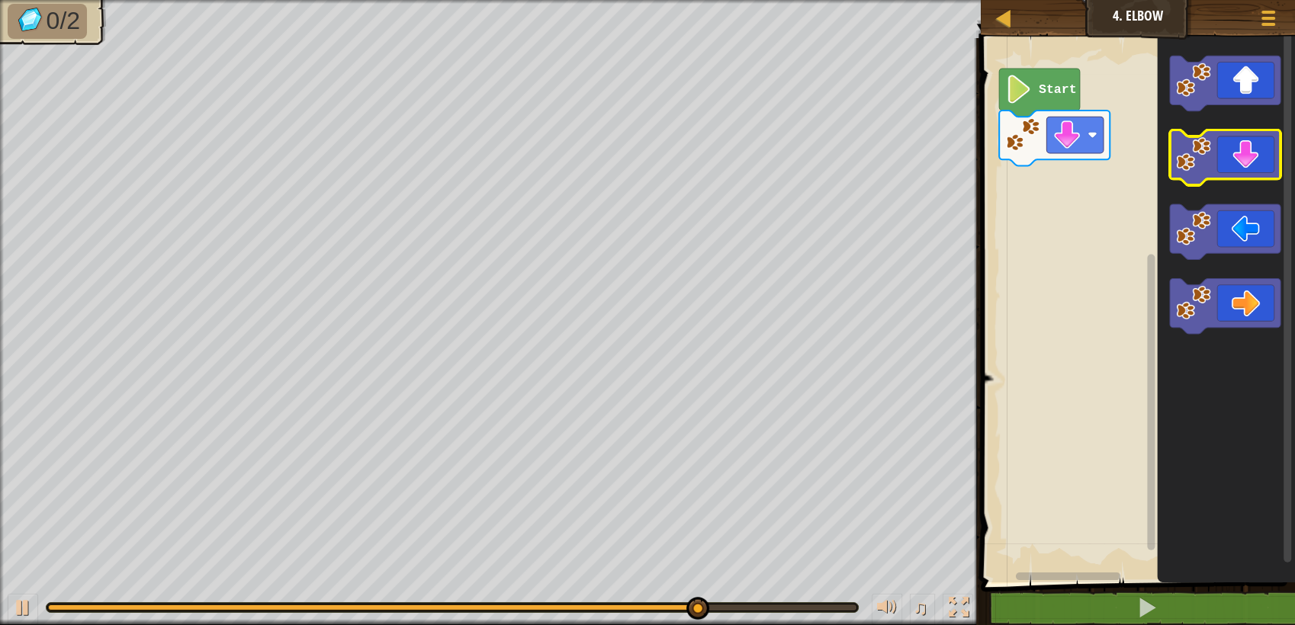
click at [1241, 159] on icon "Blockly Workspace" at bounding box center [1225, 158] width 111 height 56
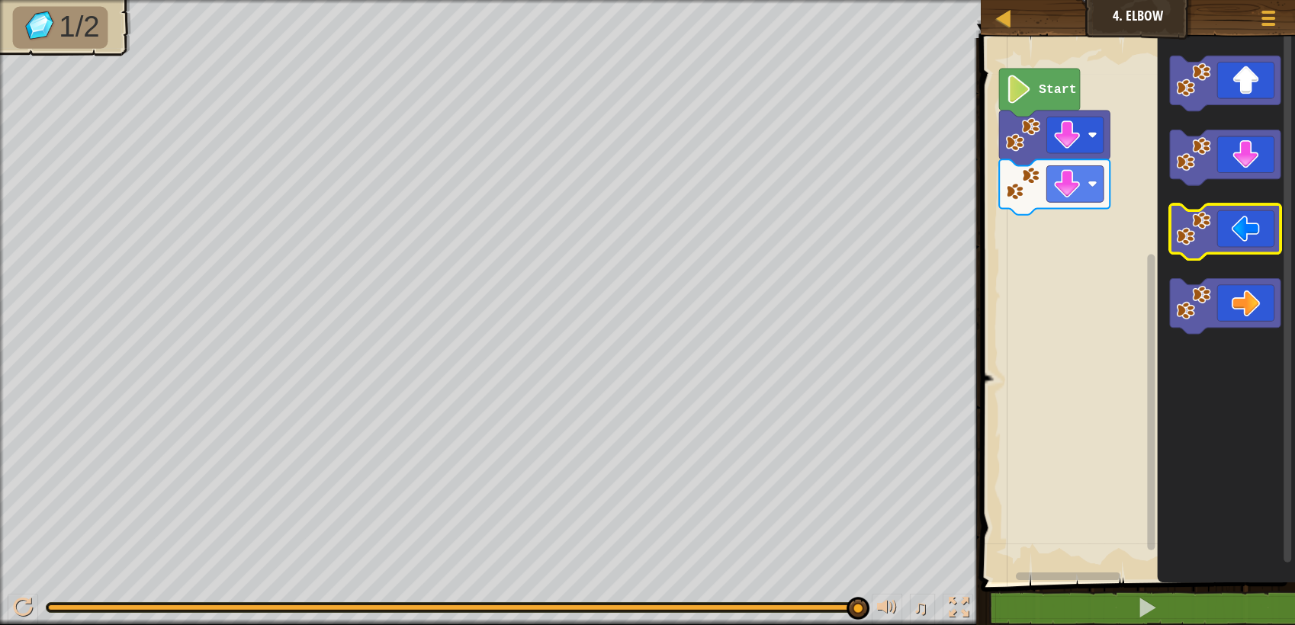
click at [1263, 217] on icon "Blockly Workspace" at bounding box center [1225, 232] width 111 height 56
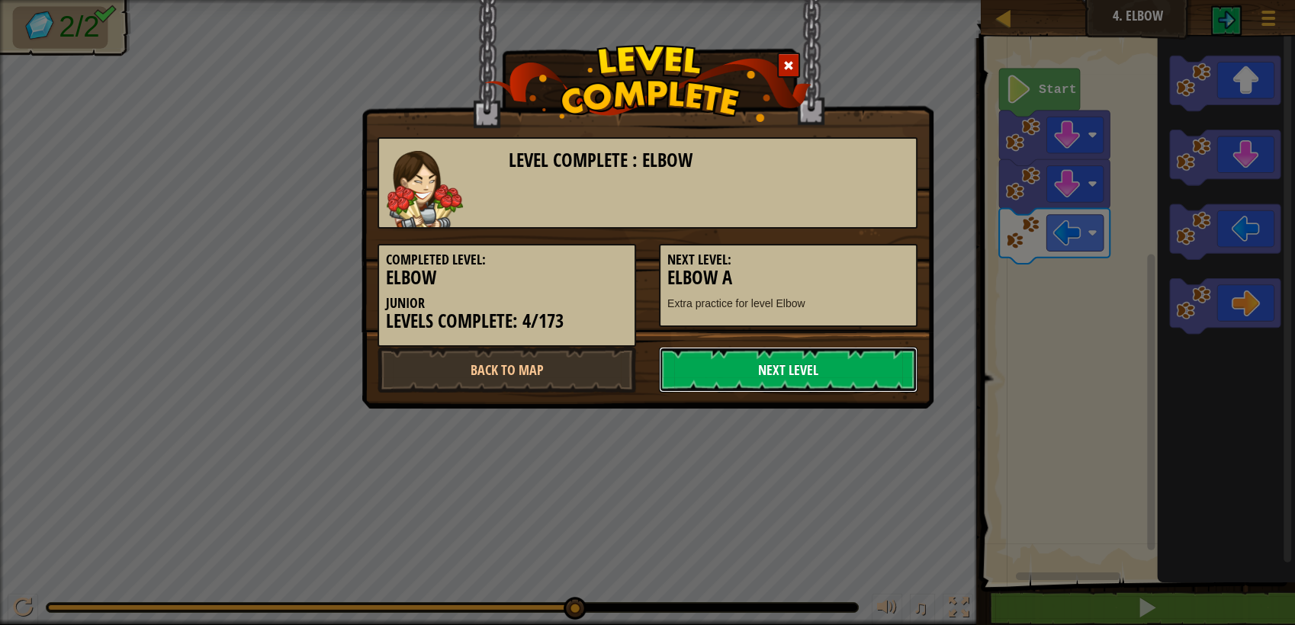
click at [863, 371] on link "Next Level" at bounding box center [788, 370] width 259 height 46
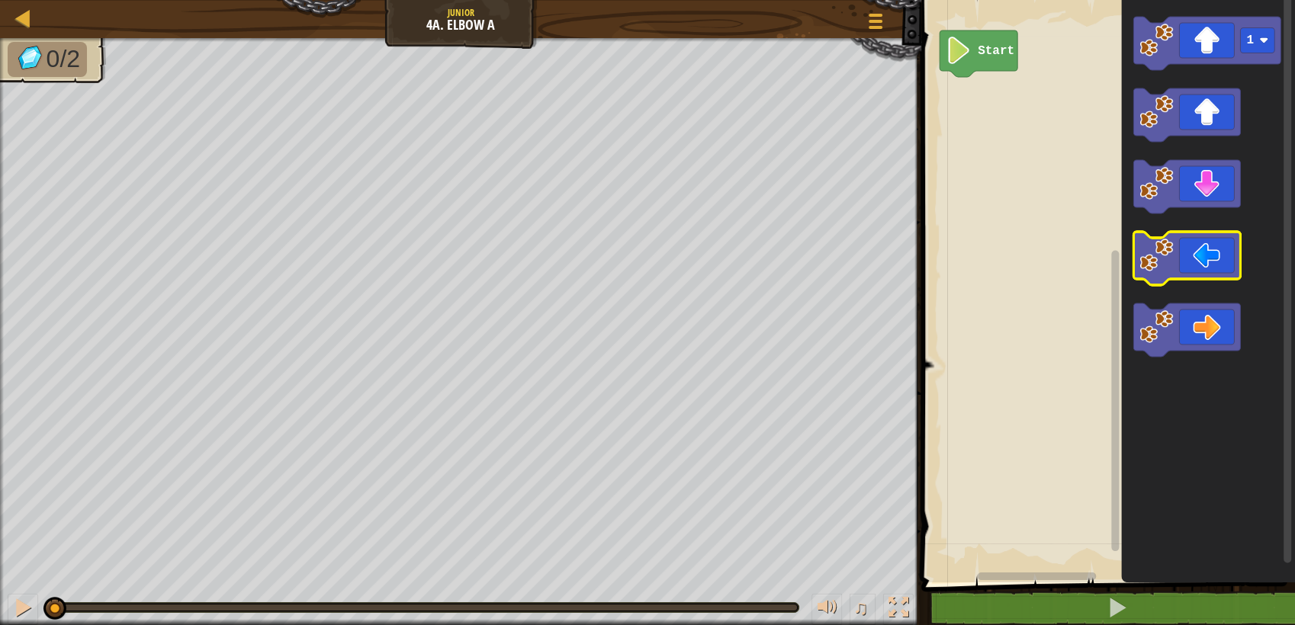
click at [1206, 256] on icon "Blockly Workspace" at bounding box center [1186, 258] width 107 height 53
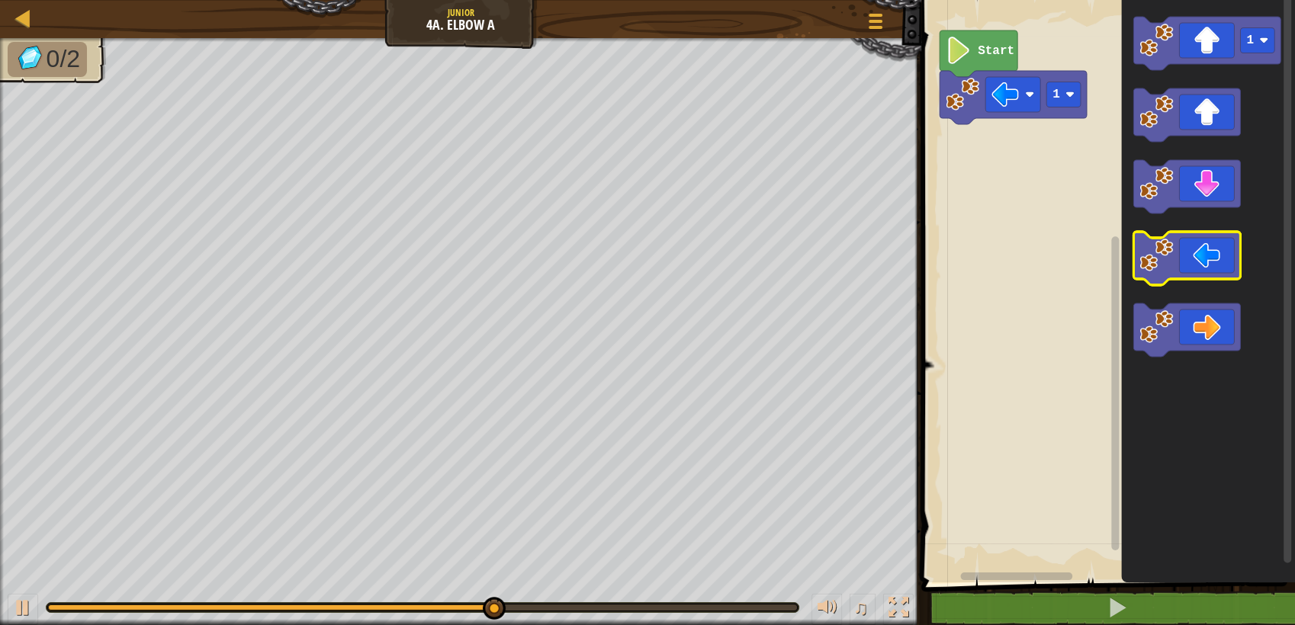
click at [1220, 275] on icon "Blockly Workspace" at bounding box center [1186, 258] width 107 height 53
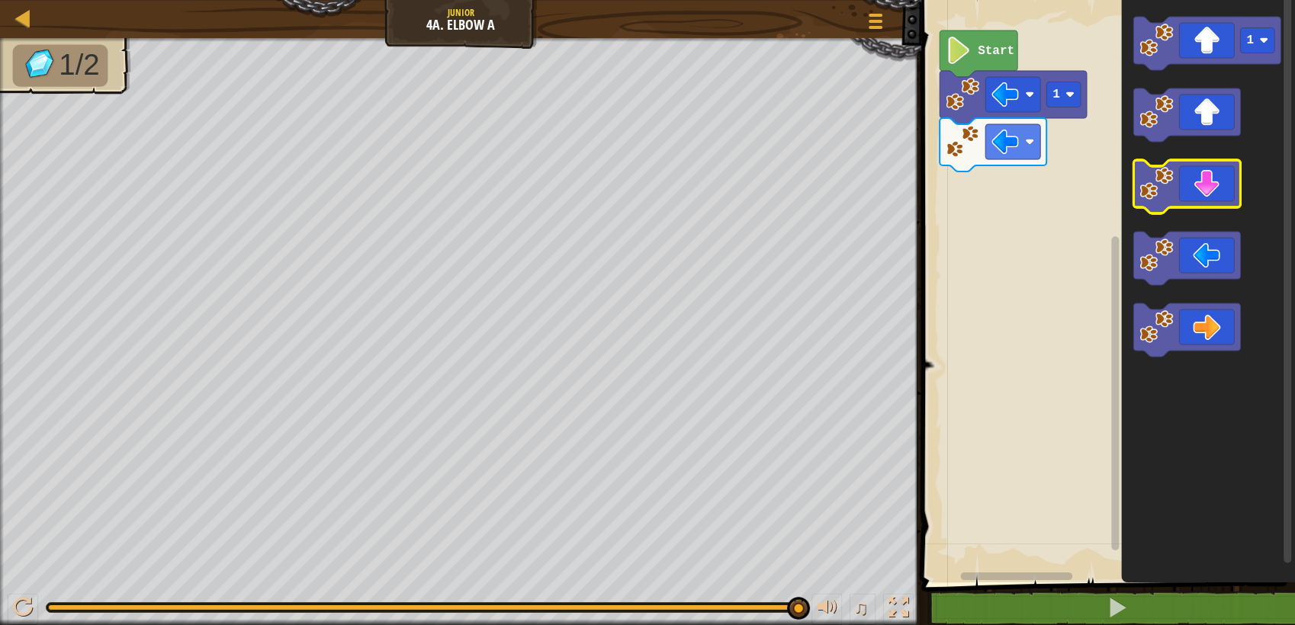
click at [1207, 194] on icon "Blockly Workspace" at bounding box center [1186, 186] width 107 height 53
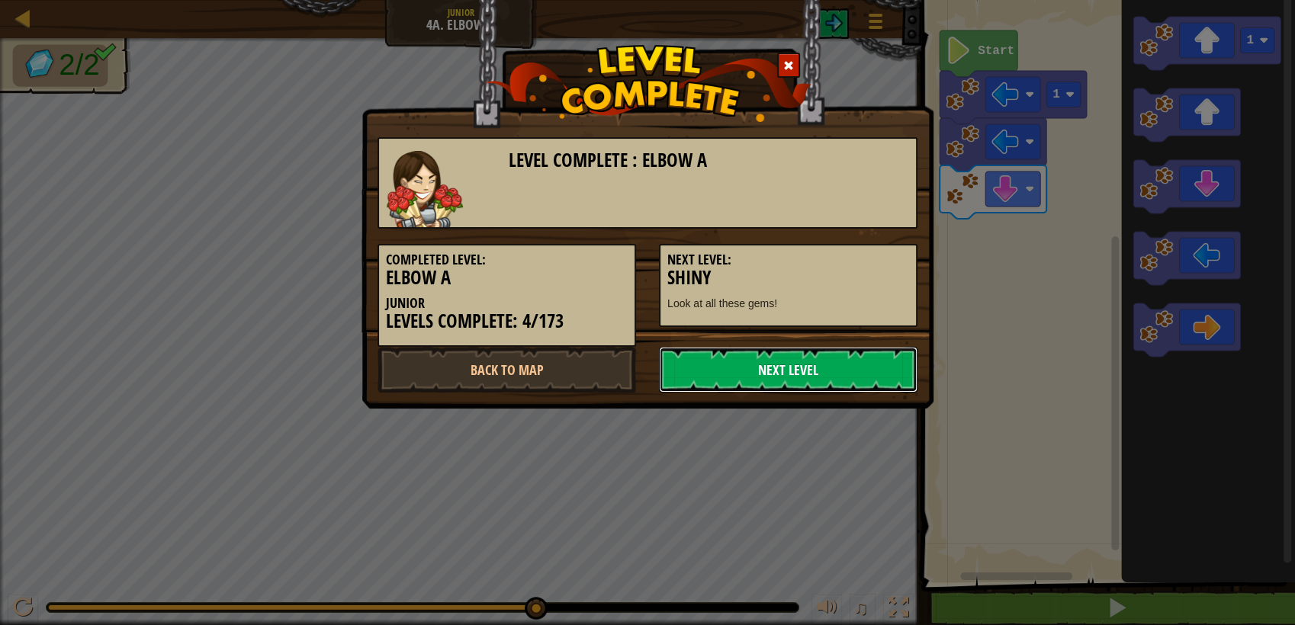
click at [854, 378] on link "Next Level" at bounding box center [788, 370] width 259 height 46
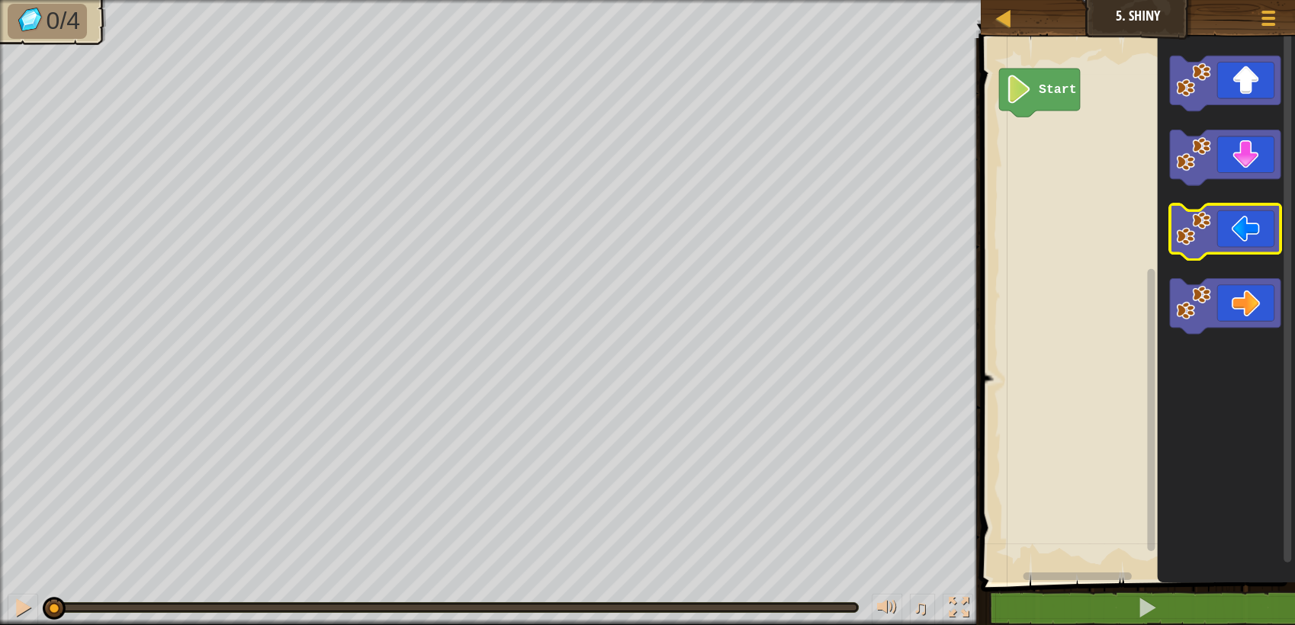
click at [1255, 227] on icon "Blockly Workspace" at bounding box center [1225, 232] width 111 height 56
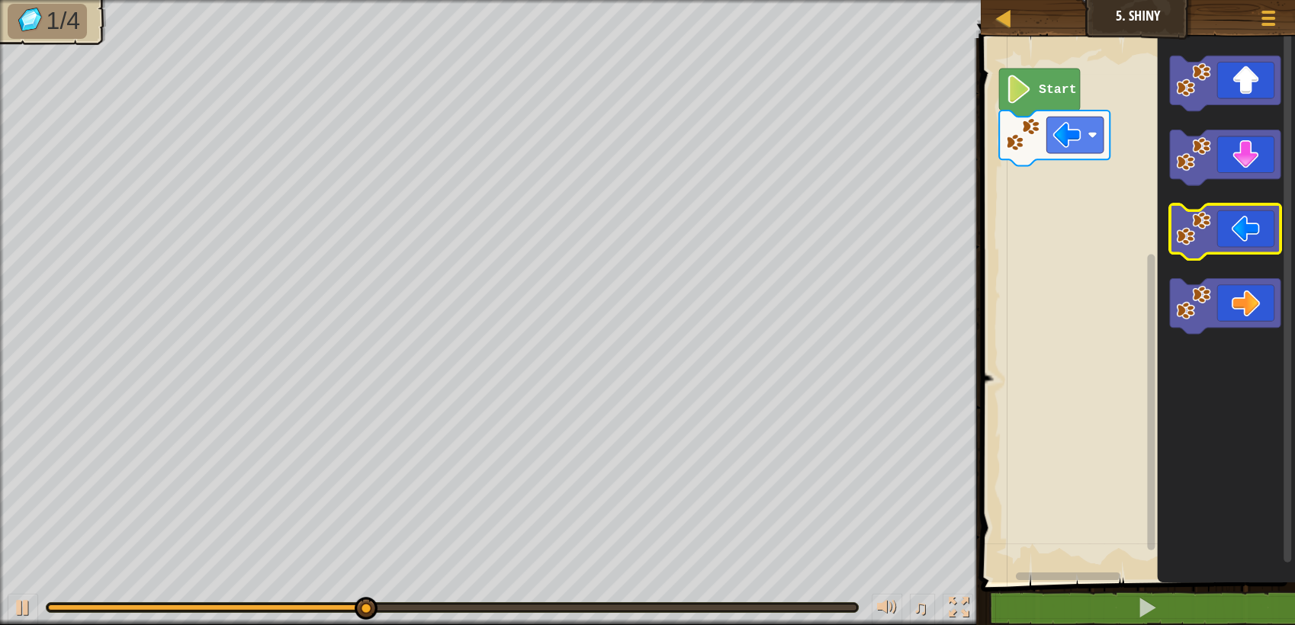
click at [1255, 227] on icon "Blockly Workspace" at bounding box center [1225, 232] width 111 height 56
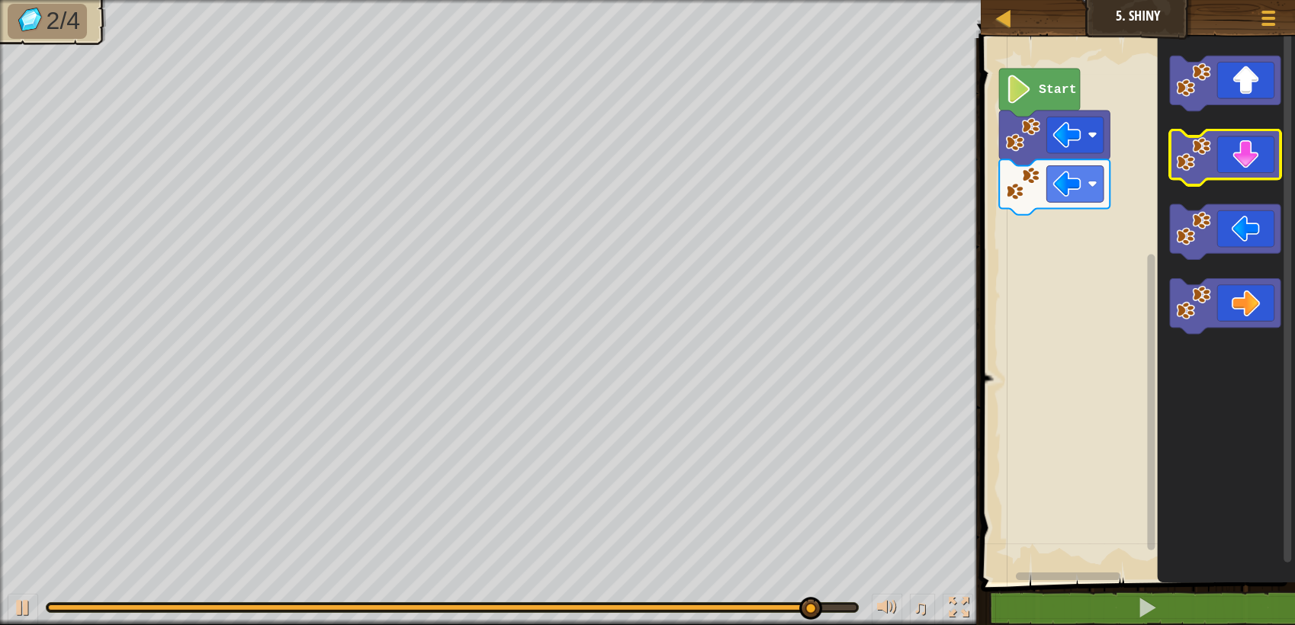
click at [1251, 152] on icon "Blockly Workspace" at bounding box center [1225, 158] width 111 height 56
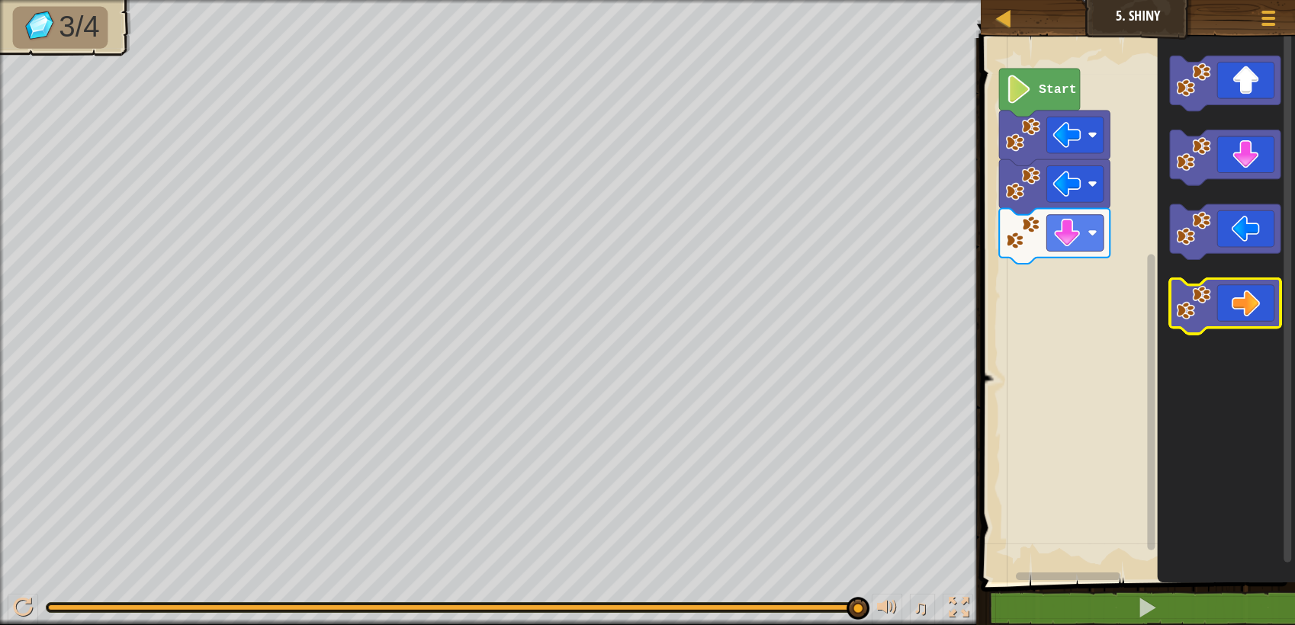
click at [1239, 302] on icon "Blockly Workspace" at bounding box center [1225, 306] width 111 height 56
